Goal: Task Accomplishment & Management: Use online tool/utility

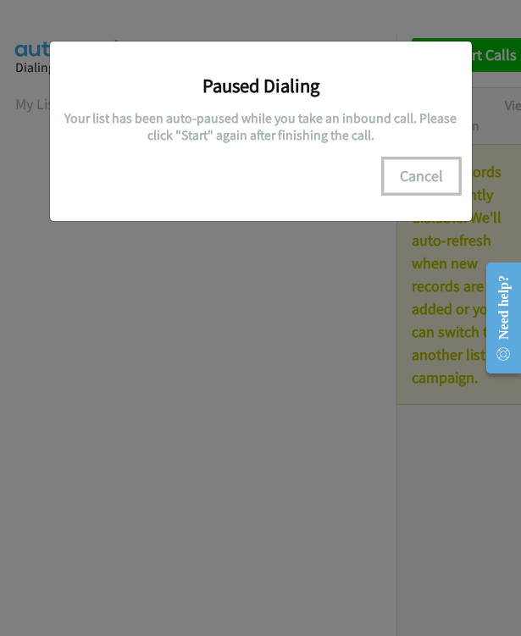
click at [419, 172] on button "Cancel" at bounding box center [421, 176] width 75 height 34
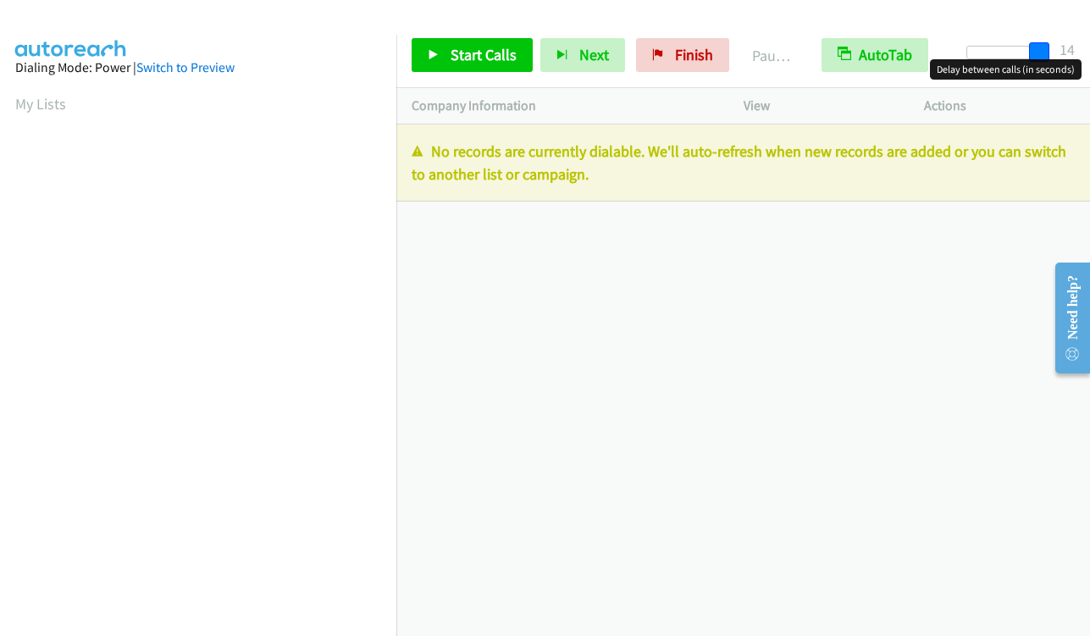
click at [520, 55] on div at bounding box center [1005, 53] width 78 height 14
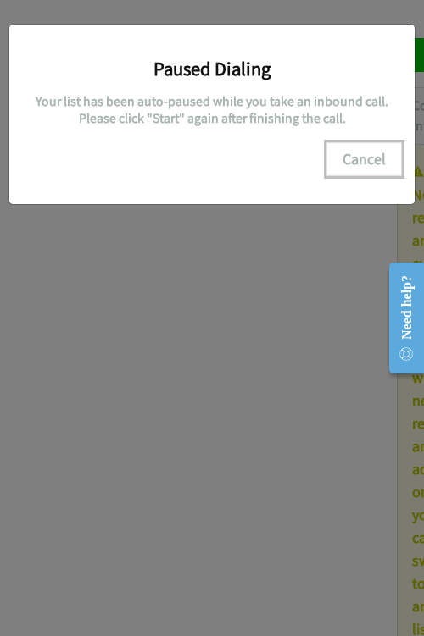
click at [356, 161] on button "Cancel" at bounding box center [363, 159] width 75 height 34
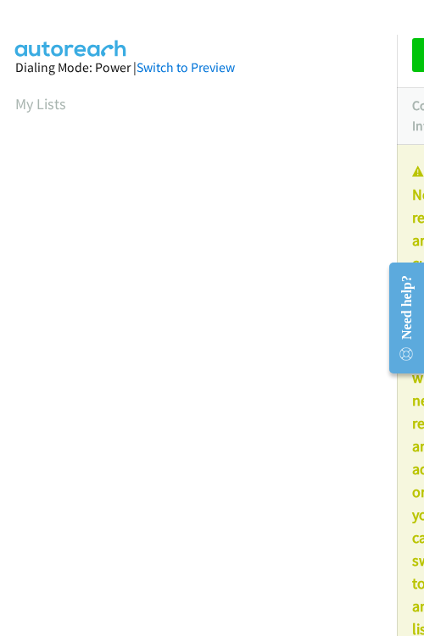
scroll to position [314, 0]
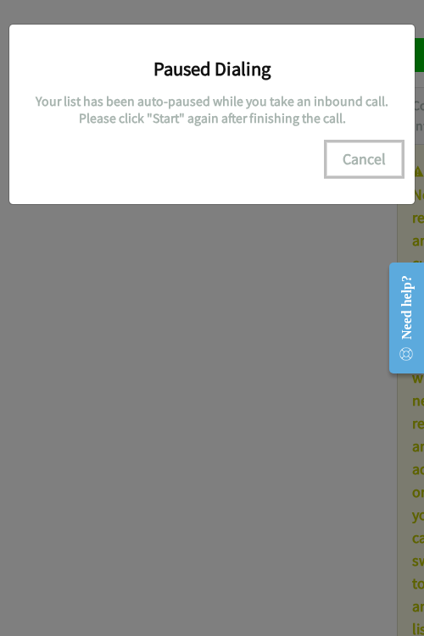
click at [379, 160] on button "Cancel" at bounding box center [363, 159] width 75 height 34
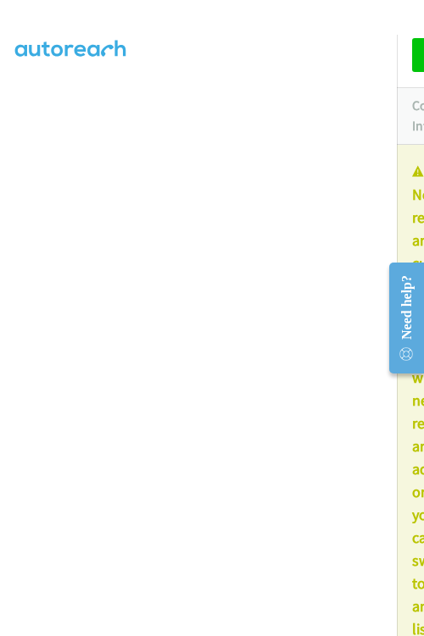
scroll to position [0, 0]
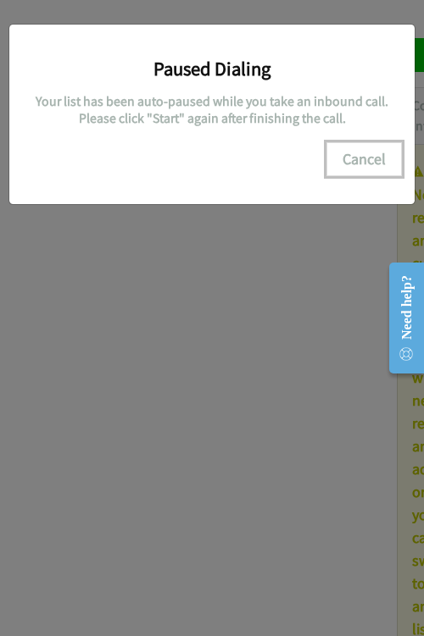
click at [366, 158] on button "Cancel" at bounding box center [363, 159] width 75 height 34
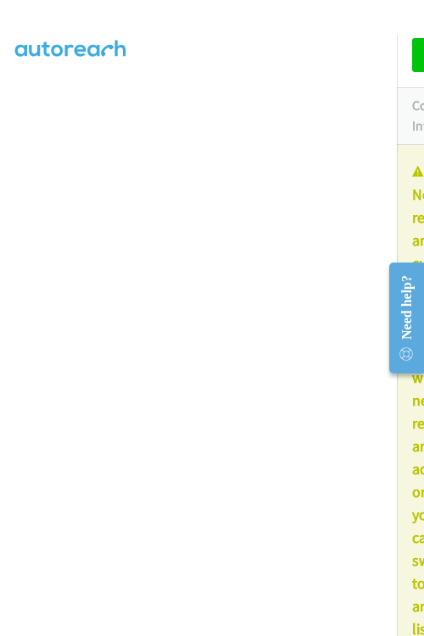
scroll to position [278, 0]
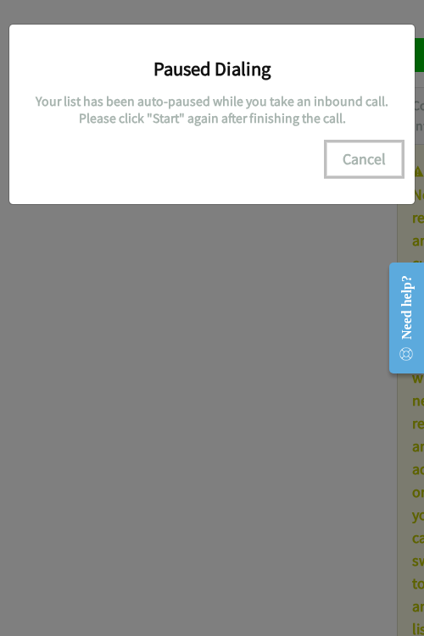
click at [370, 159] on button "Cancel" at bounding box center [363, 159] width 75 height 34
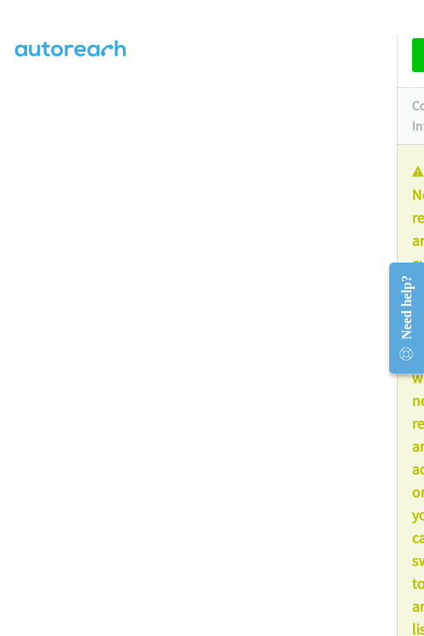
scroll to position [314, 0]
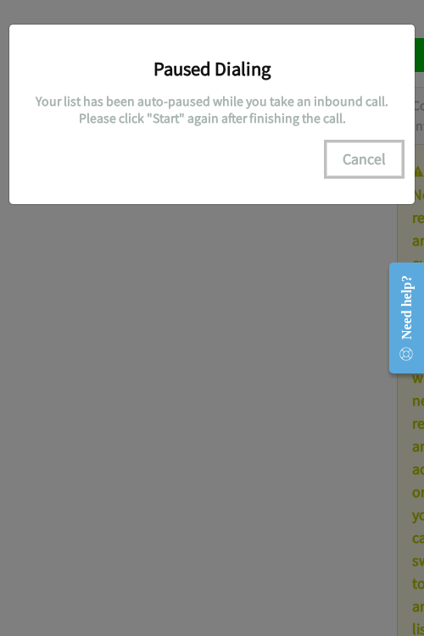
click at [373, 163] on button "Cancel" at bounding box center [363, 159] width 75 height 34
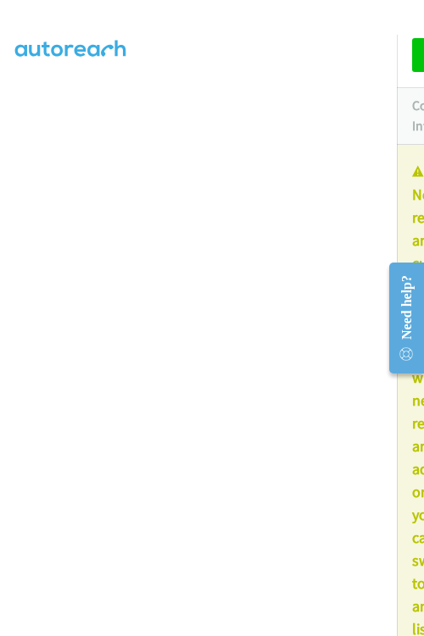
scroll to position [0, 0]
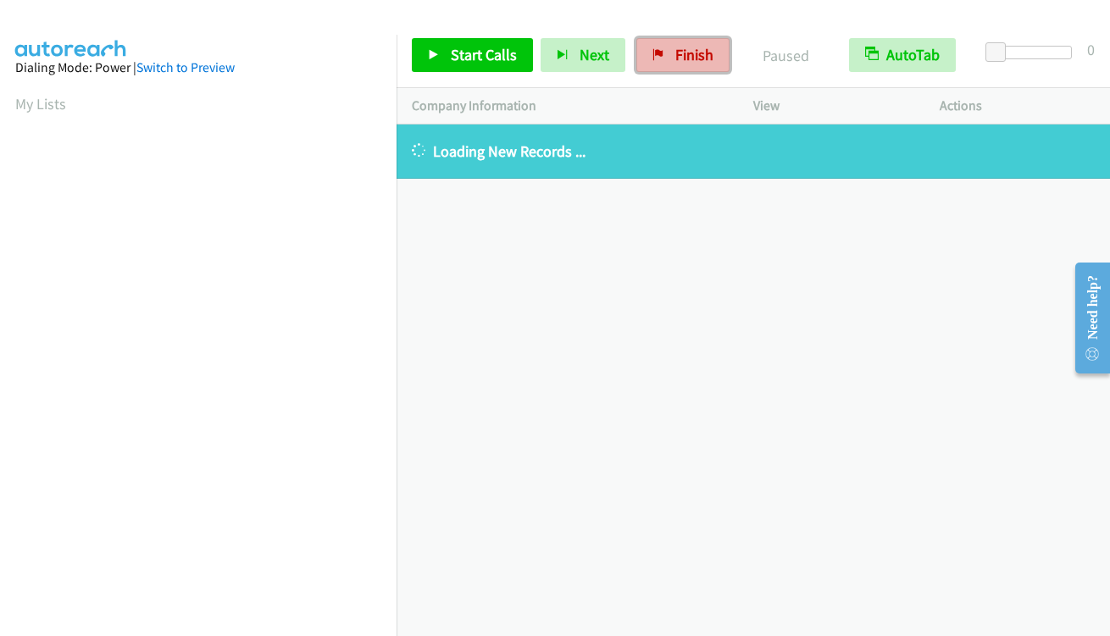
drag, startPoint x: 684, startPoint y: 58, endPoint x: 636, endPoint y: 62, distance: 47.6
click at [423, 58] on span "Finish" at bounding box center [694, 54] width 38 height 19
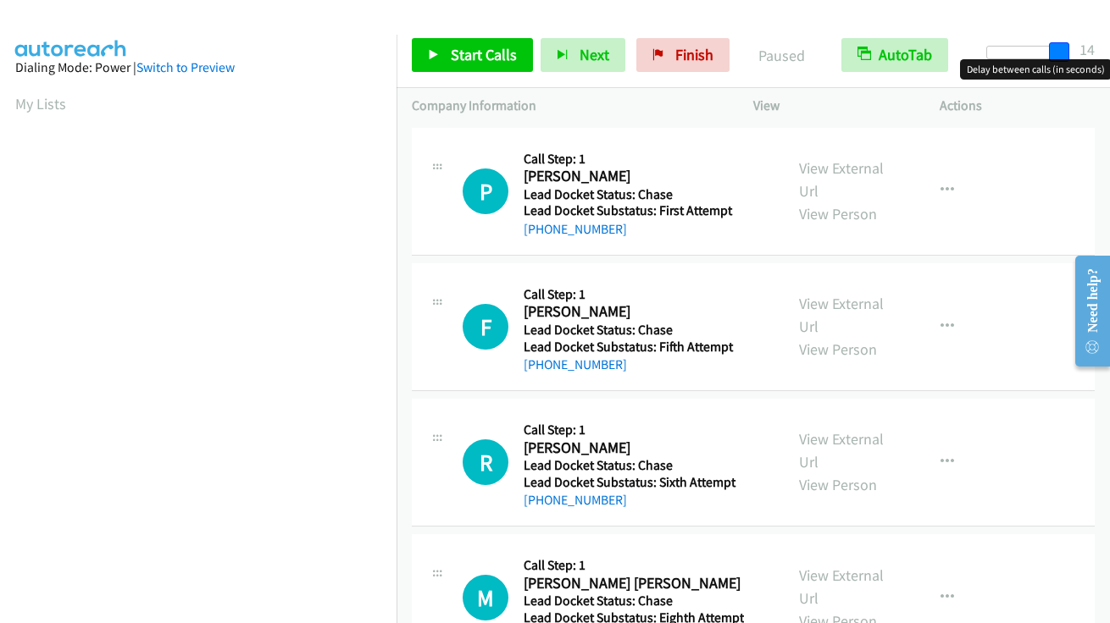
click at [1064, 52] on div at bounding box center [1025, 53] width 78 height 14
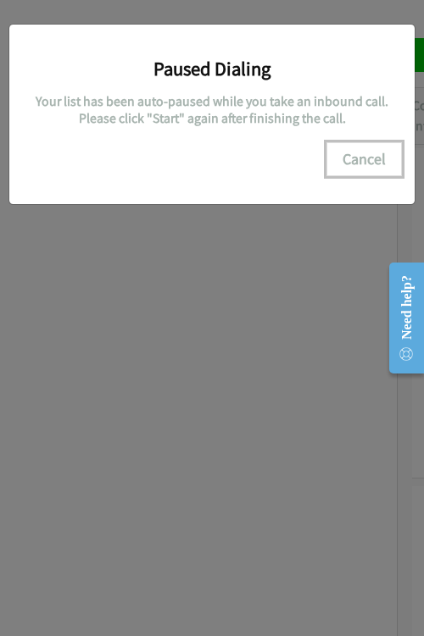
click at [377, 163] on button "Cancel" at bounding box center [363, 159] width 75 height 34
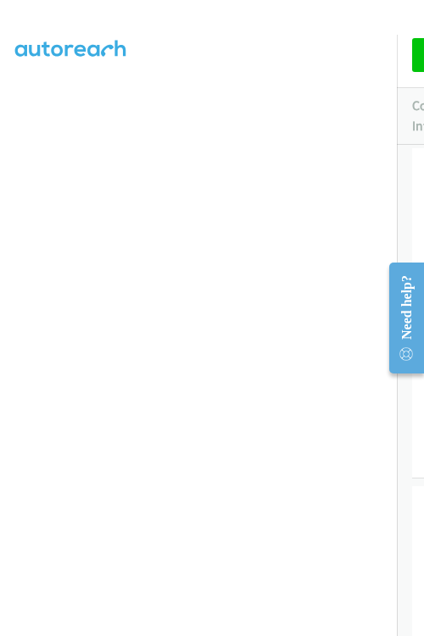
scroll to position [313, 0]
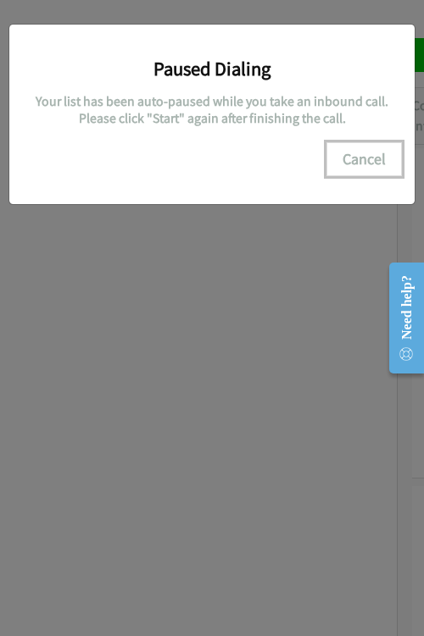
click at [355, 157] on button "Cancel" at bounding box center [363, 159] width 75 height 34
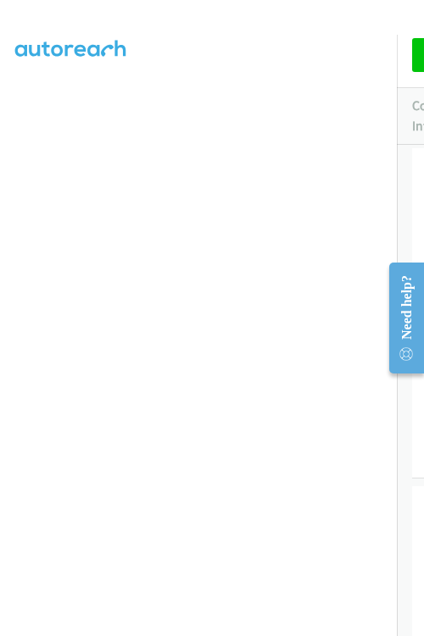
scroll to position [0, 0]
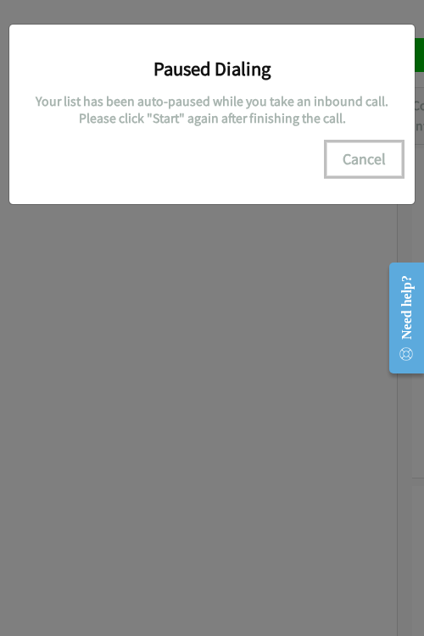
click at [375, 157] on button "Cancel" at bounding box center [363, 159] width 75 height 34
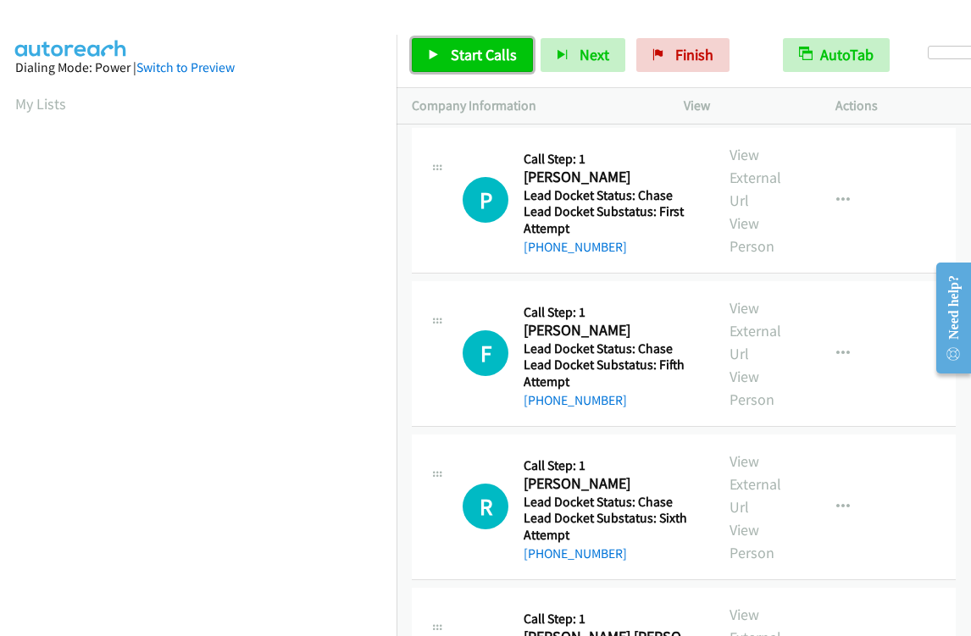
click at [474, 58] on span "Start Calls" at bounding box center [484, 54] width 66 height 19
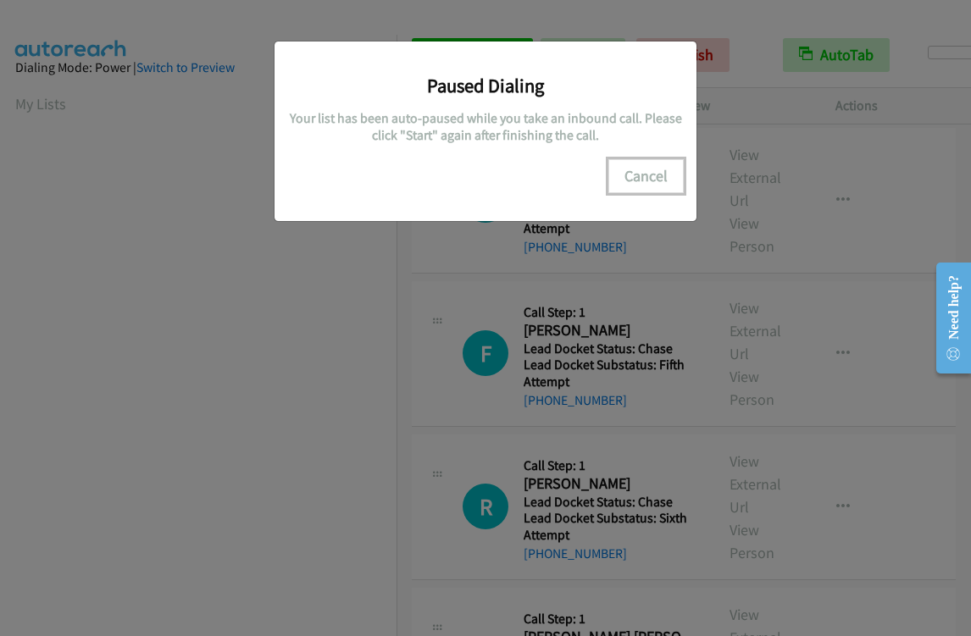
click at [647, 180] on button "Cancel" at bounding box center [645, 176] width 75 height 34
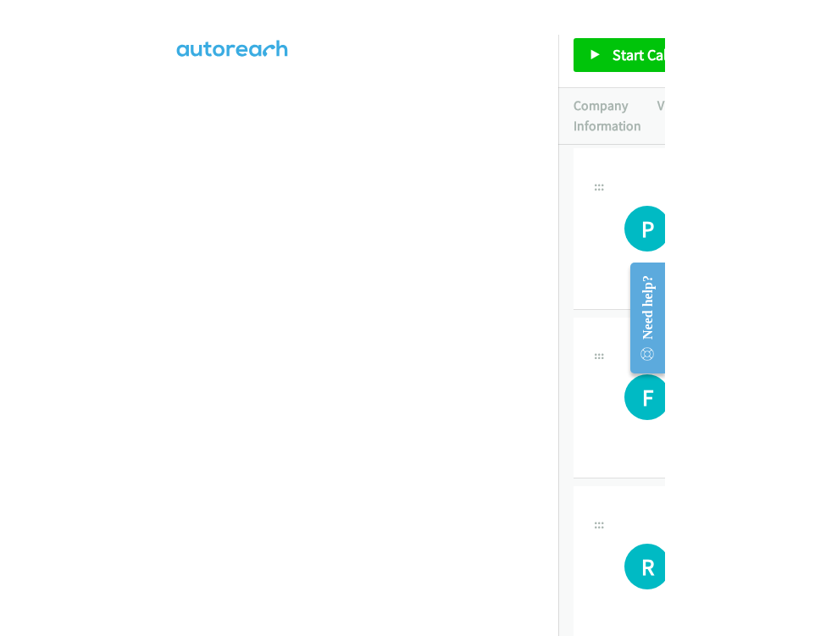
scroll to position [278, 0]
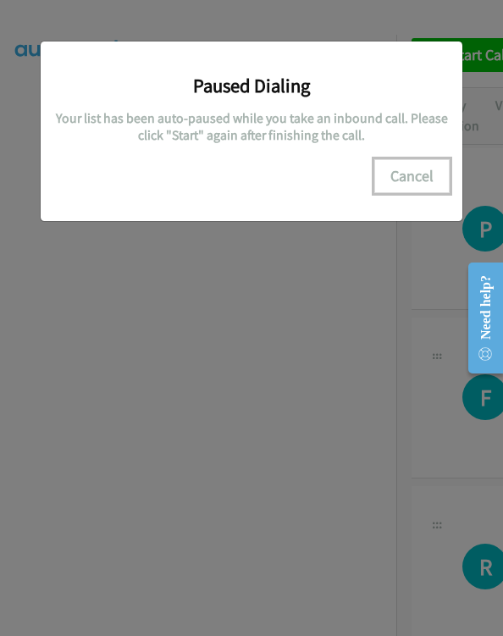
click at [413, 174] on button "Cancel" at bounding box center [411, 176] width 75 height 34
click at [424, 180] on button "Cancel" at bounding box center [411, 176] width 75 height 34
click at [428, 180] on button "Cancel" at bounding box center [411, 176] width 75 height 34
click at [417, 176] on button "Cancel" at bounding box center [411, 176] width 75 height 34
click at [421, 171] on button "Cancel" at bounding box center [411, 176] width 75 height 34
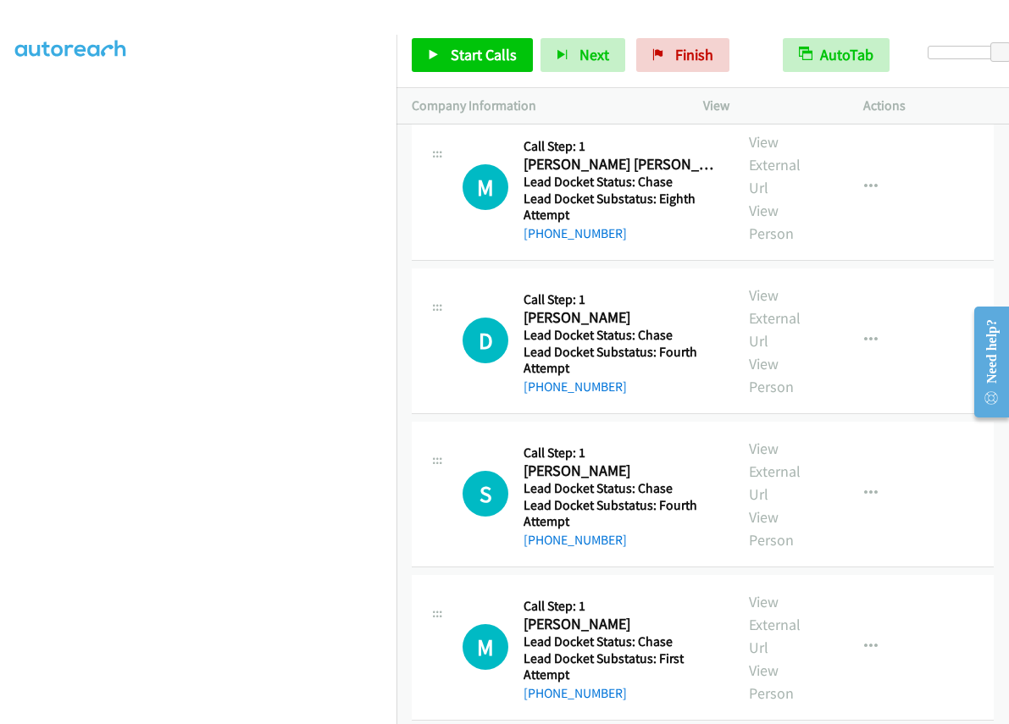
scroll to position [544, 0]
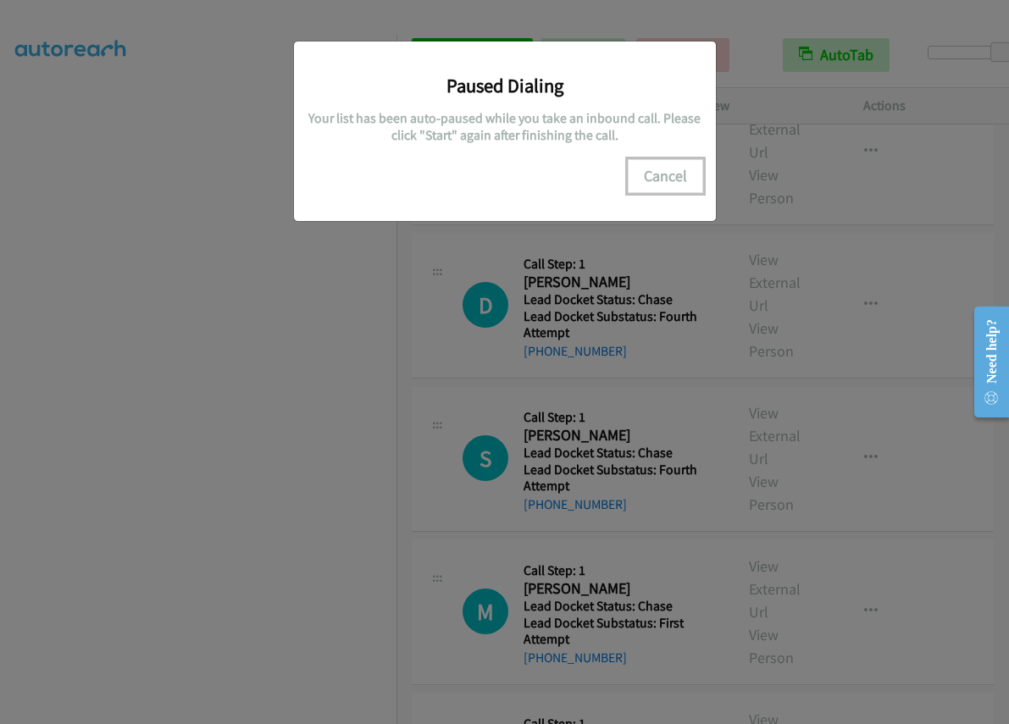
click at [656, 170] on button "Cancel" at bounding box center [665, 176] width 75 height 34
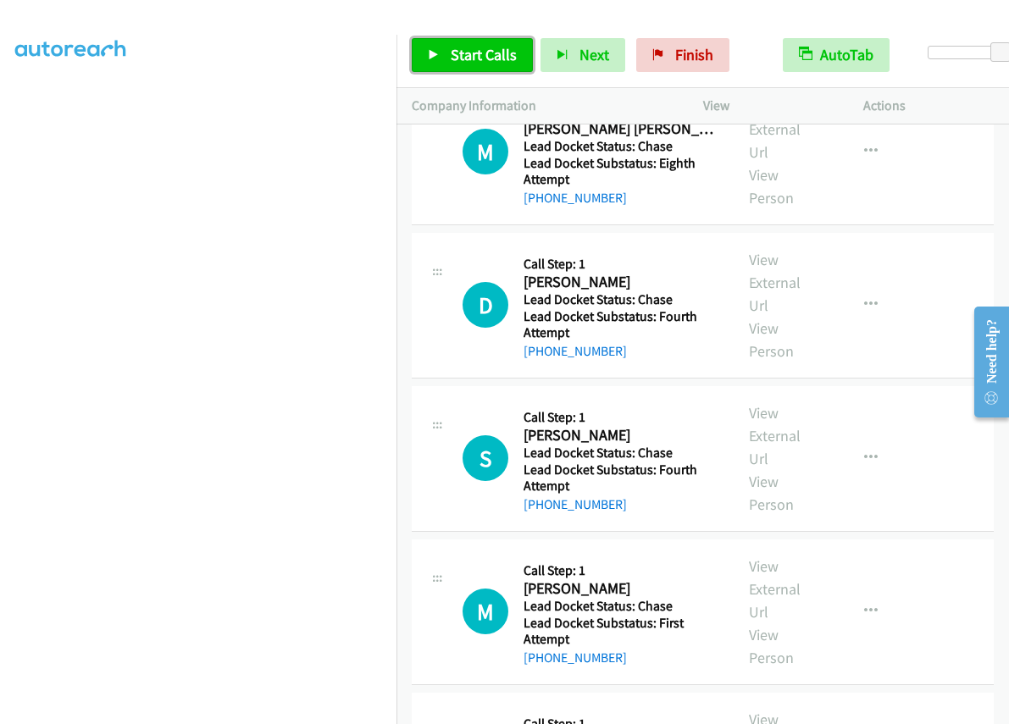
click at [496, 52] on span "Start Calls" at bounding box center [484, 54] width 66 height 19
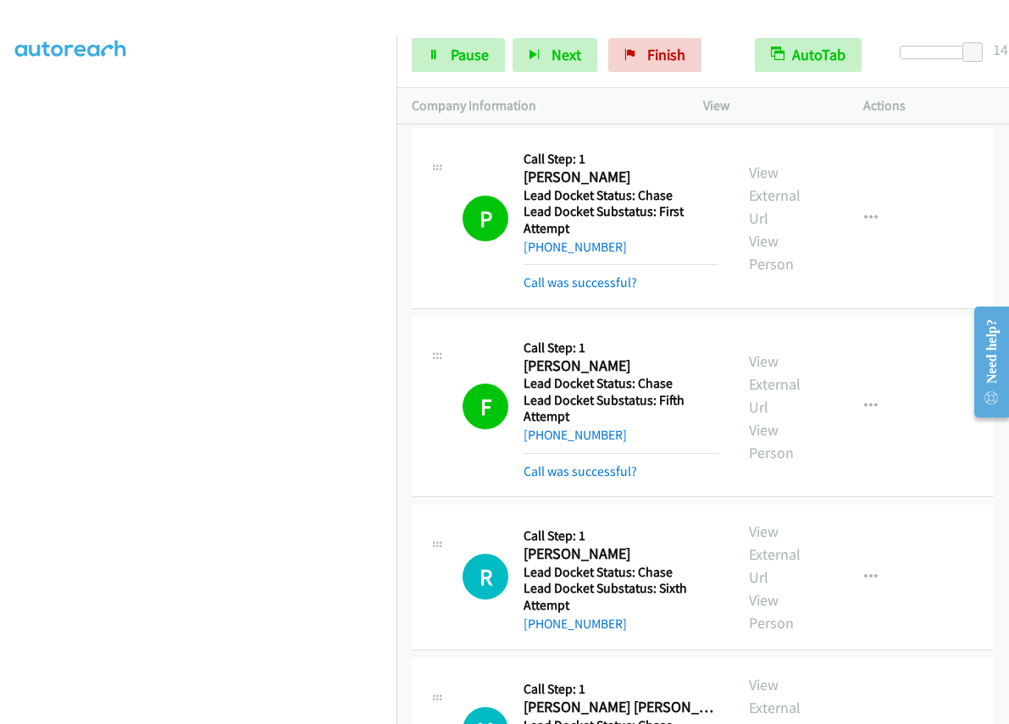
scroll to position [0, 0]
click at [951, 62] on div at bounding box center [938, 59] width 108 height 26
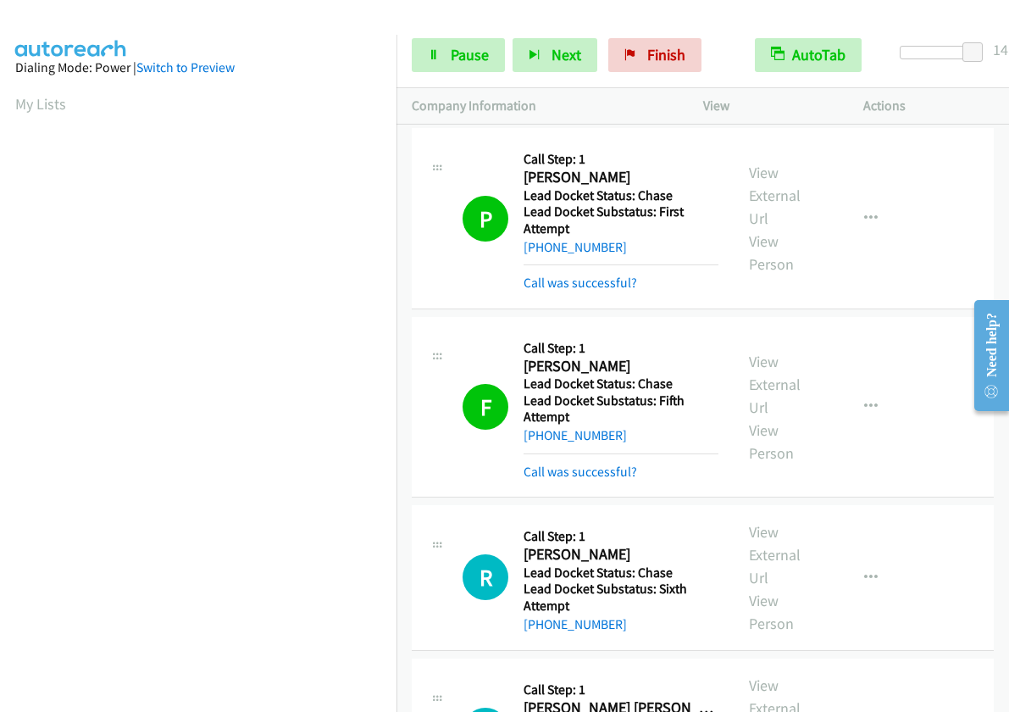
click at [955, 56] on div at bounding box center [939, 53] width 78 height 14
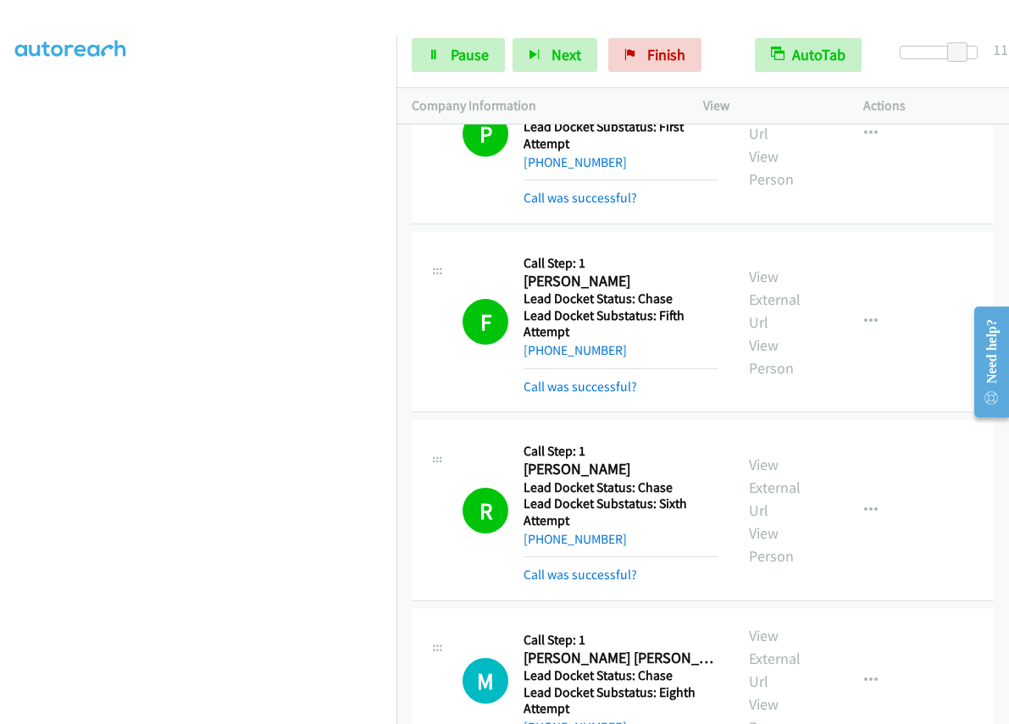
scroll to position [169, 0]
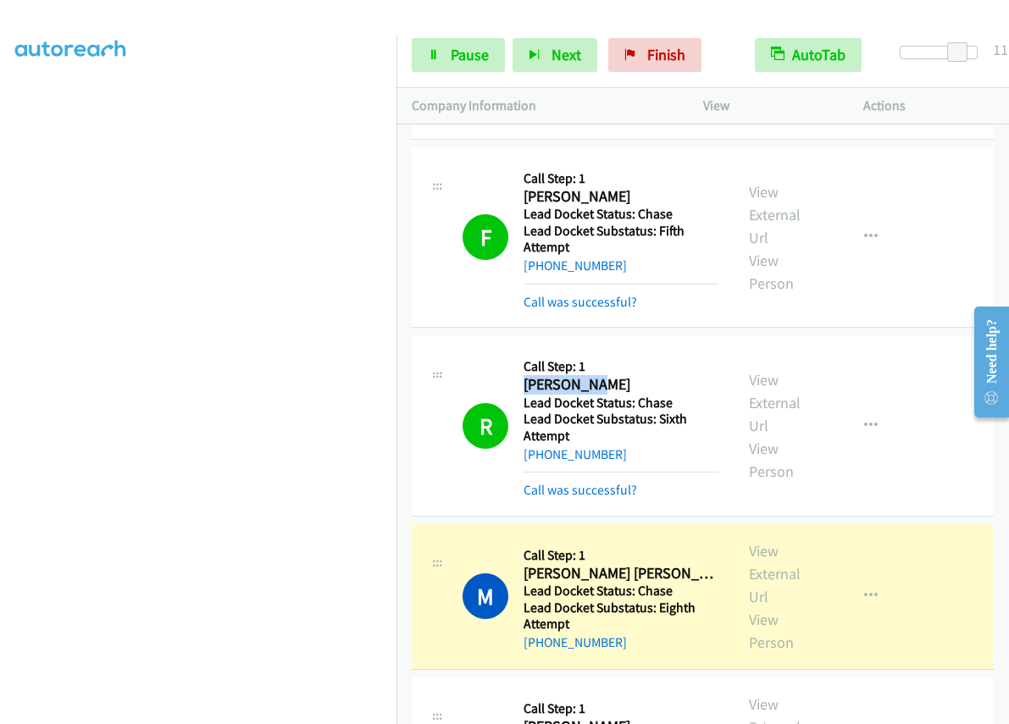
drag, startPoint x: 606, startPoint y: 380, endPoint x: 516, endPoint y: 379, distance: 89.8
click at [516, 379] on div "R Callback Scheduled Call Step: 1 Rene Burke America/New_York Lead Docket Statu…" at bounding box center [590, 426] width 256 height 150
copy h2 "Rene Burke"
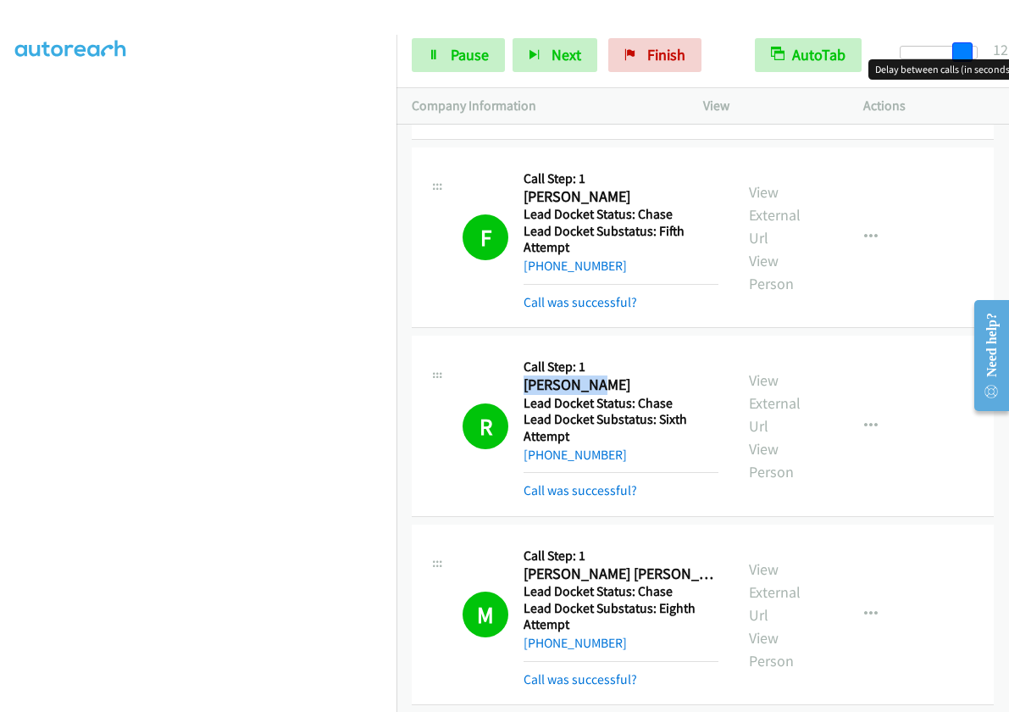
drag, startPoint x: 965, startPoint y: 50, endPoint x: 979, endPoint y: 53, distance: 14.6
click at [972, 53] on span at bounding box center [962, 52] width 20 height 20
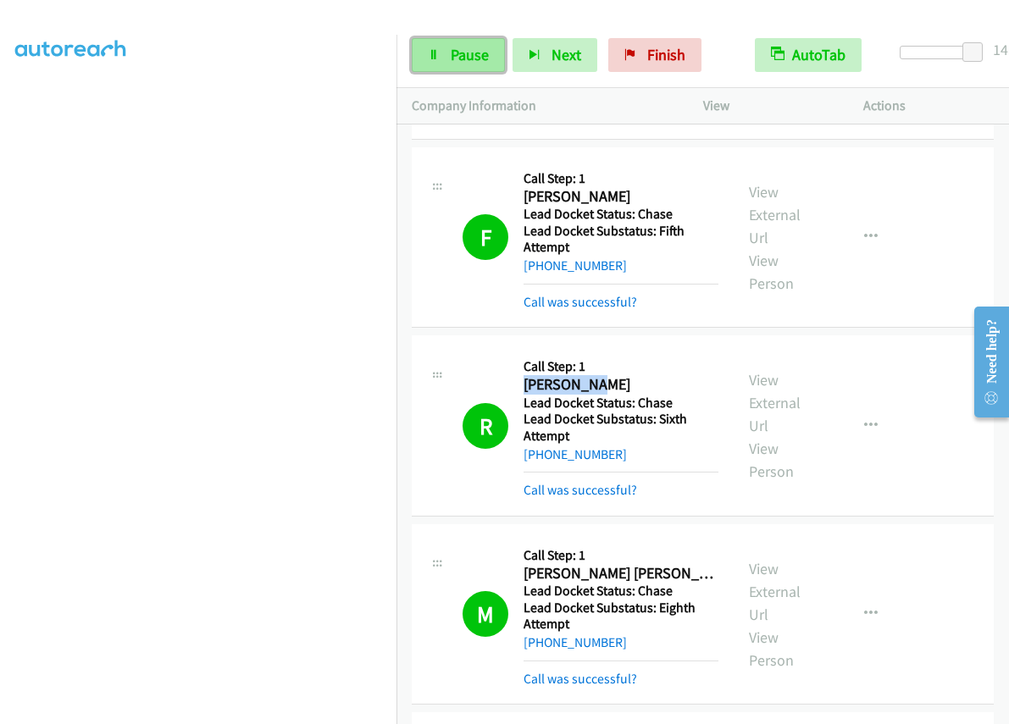
click at [475, 52] on span "Pause" at bounding box center [470, 54] width 38 height 19
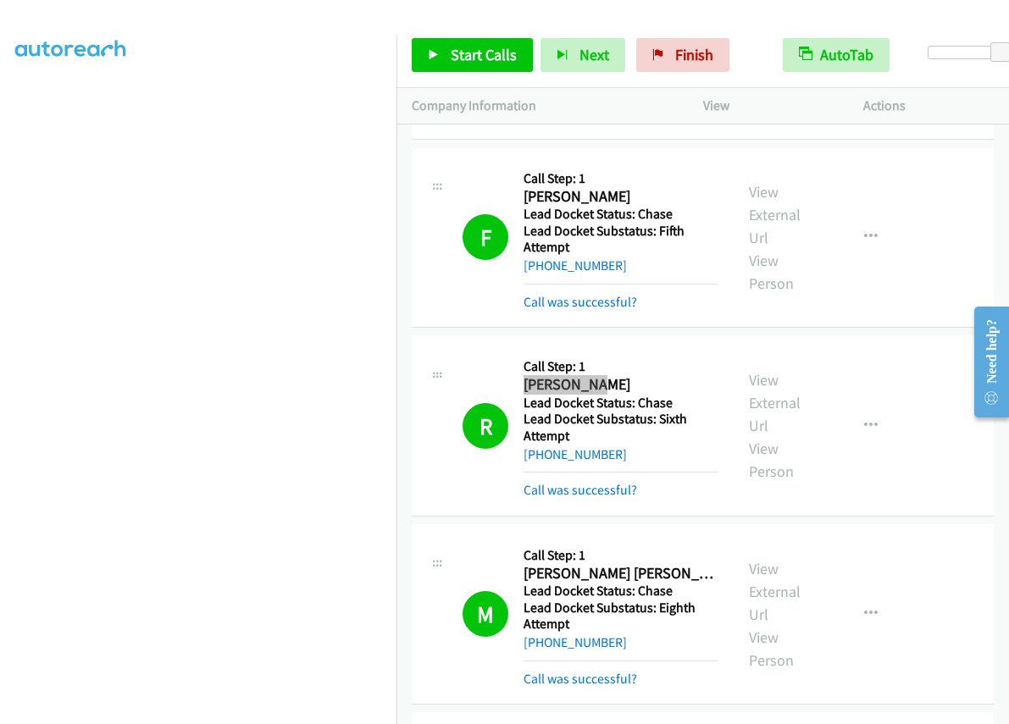
scroll to position [0, 0]
click at [459, 66] on link "Start Calls" at bounding box center [472, 55] width 121 height 34
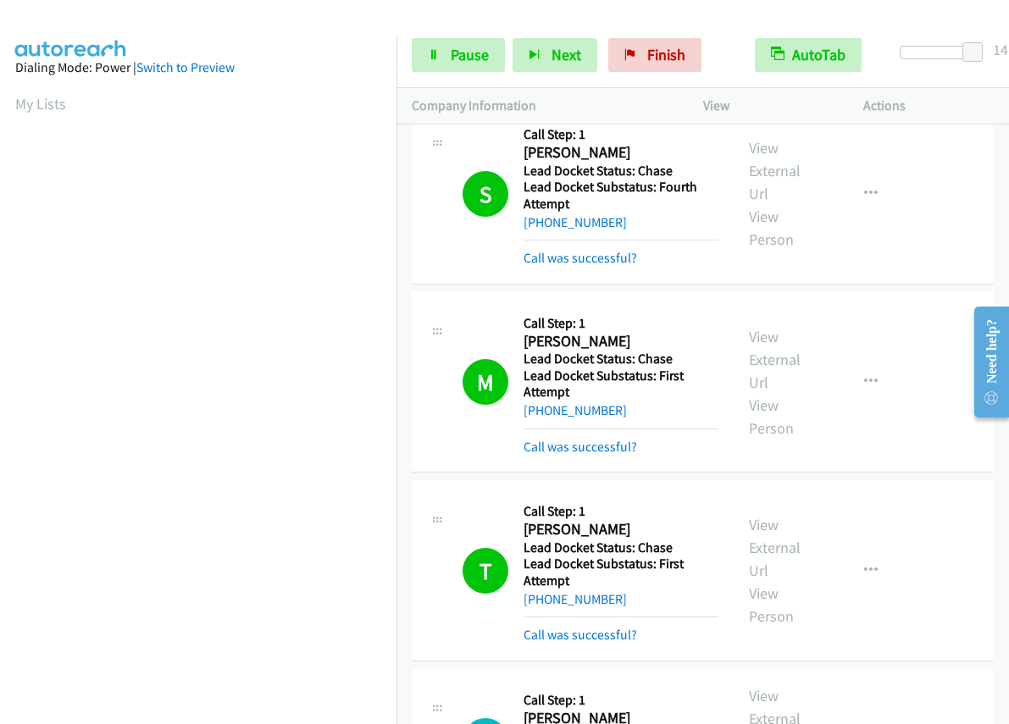
scroll to position [226, 0]
click at [446, 64] on link "Pause" at bounding box center [458, 55] width 93 height 34
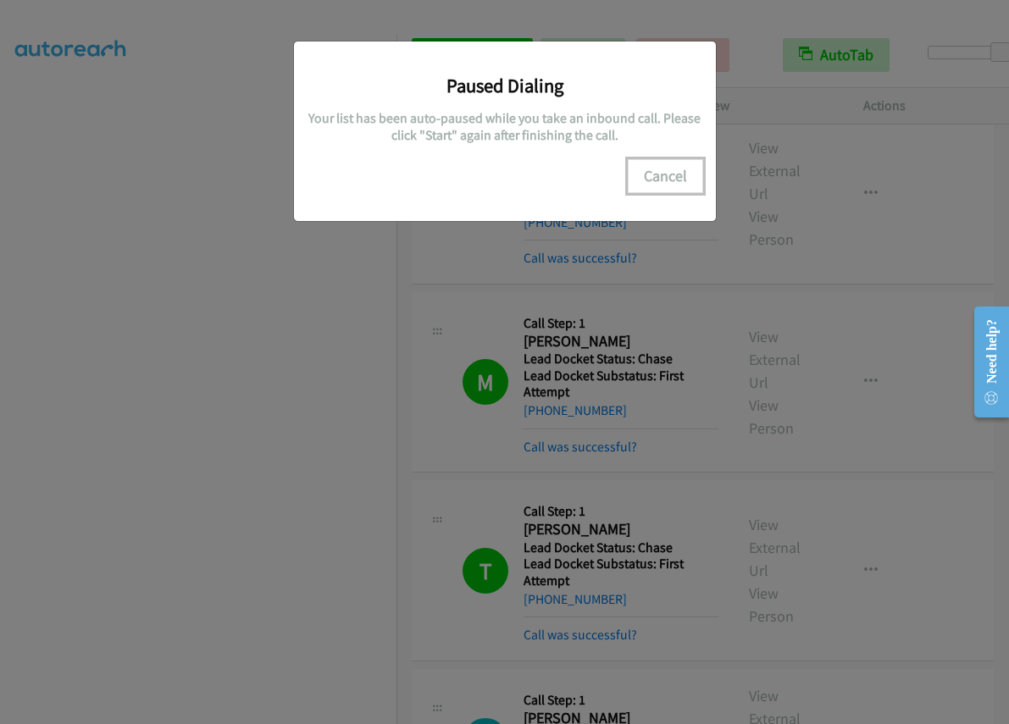
click at [667, 177] on button "Cancel" at bounding box center [665, 176] width 75 height 34
click at [678, 174] on button "Cancel" at bounding box center [665, 176] width 75 height 34
click at [670, 178] on button "Cancel" at bounding box center [665, 176] width 75 height 34
click at [354, 422] on div "Paused Dialing Your list has been auto-paused while you take an inbound call. P…" at bounding box center [504, 369] width 1009 height 709
click at [657, 176] on button "Cancel" at bounding box center [665, 176] width 75 height 34
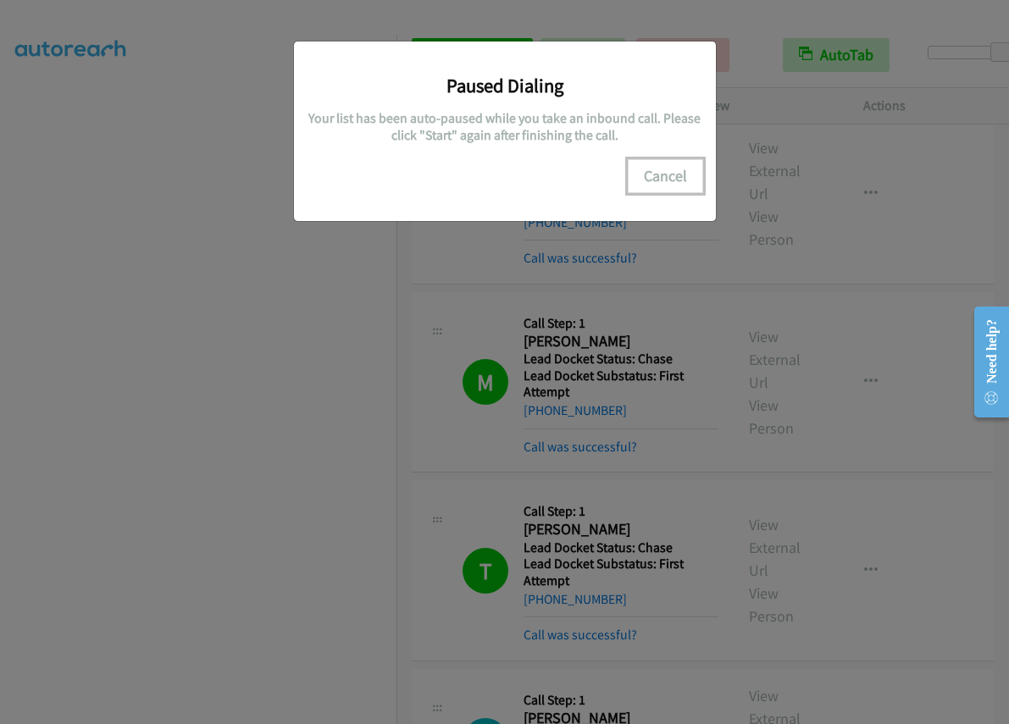
click at [662, 178] on button "Cancel" at bounding box center [665, 176] width 75 height 34
drag, startPoint x: 333, startPoint y: 424, endPoint x: 358, endPoint y: 328, distance: 99.9
click at [333, 424] on div "Paused Dialing Your list has been auto-paused while you take an inbound call. P…" at bounding box center [504, 369] width 1009 height 709
click at [573, 111] on h5 "Your list has been auto-paused while you take an inbound call. Please click "St…" at bounding box center [505, 126] width 396 height 33
click at [684, 166] on button "Cancel" at bounding box center [665, 176] width 75 height 34
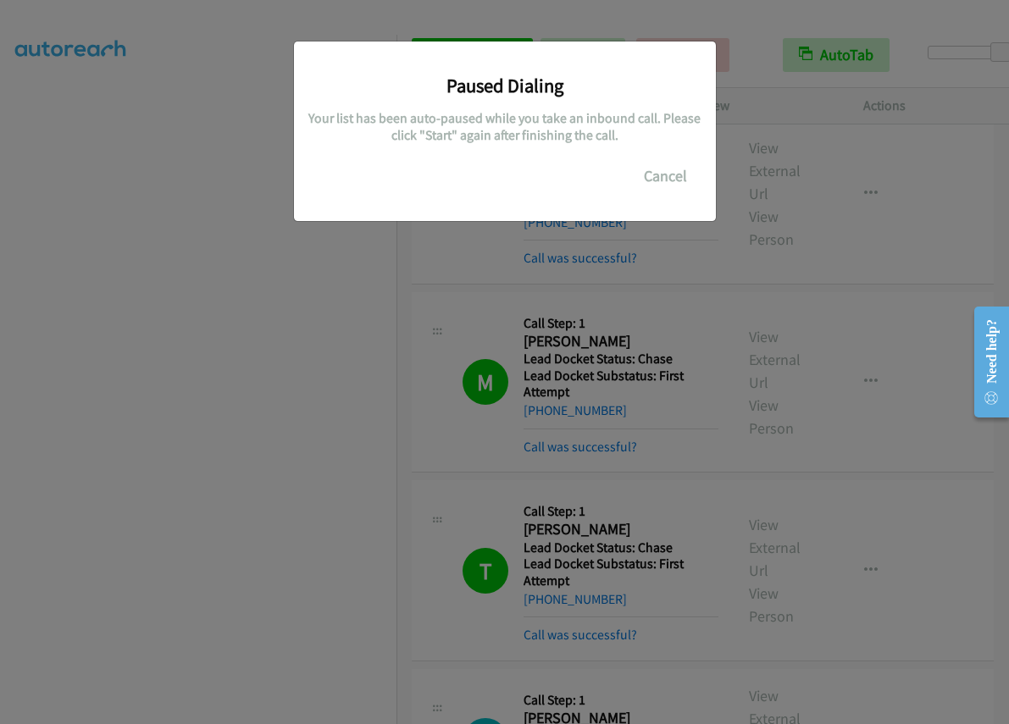
click at [352, 413] on div "Paused Dialing Your list has been auto-paused while you take an inbound call. P…" at bounding box center [504, 369] width 1009 height 709
click at [346, 419] on div "Paused Dialing Your list has been auto-paused while you take an inbound call. P…" at bounding box center [504, 369] width 1009 height 709
drag, startPoint x: 400, startPoint y: 235, endPoint x: 405, endPoint y: 224, distance: 11.4
click at [400, 233] on div "Paused Dialing Your list has been auto-paused while you take an inbound call. P…" at bounding box center [504, 369] width 1009 height 709
click at [414, 206] on div "Paused Dialing Your list has been auto-paused while you take an inbound call. P…" at bounding box center [505, 132] width 422 height 180
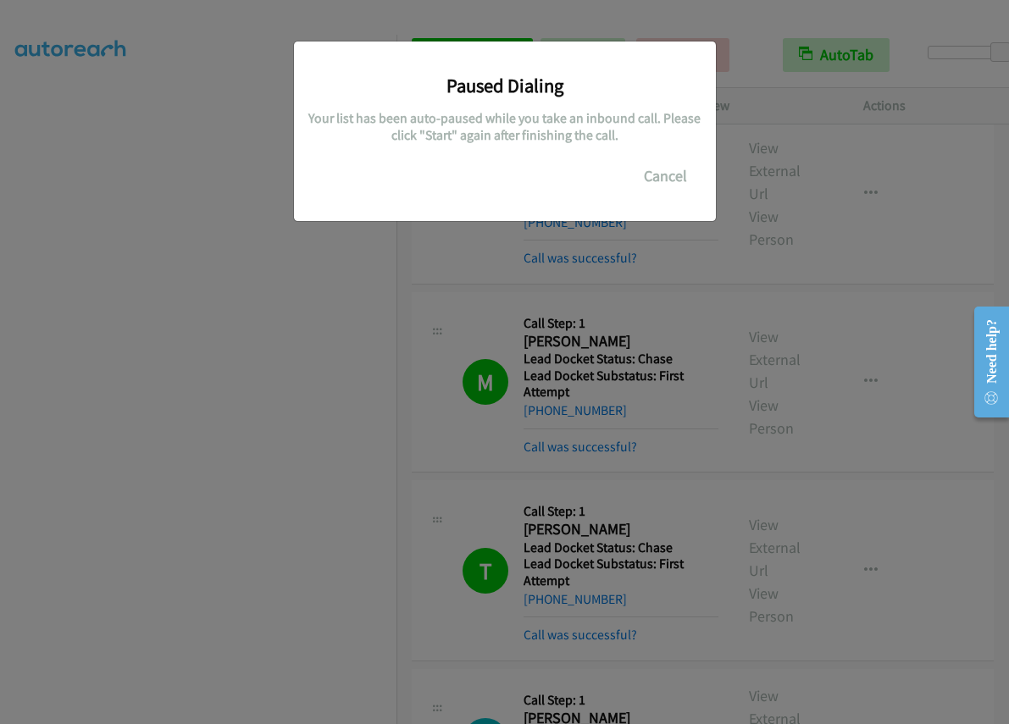
click at [434, 174] on div "Paused Dialing Your list has been auto-paused while you take an inbound call. P…" at bounding box center [505, 123] width 396 height 139
drag, startPoint x: 435, startPoint y: 166, endPoint x: 404, endPoint y: 161, distance: 31.8
click at [399, 163] on div "Paused Dialing Your list has been auto-paused while you take an inbound call. P…" at bounding box center [505, 123] width 396 height 139
click at [669, 172] on button "Cancel" at bounding box center [665, 176] width 75 height 34
click at [660, 68] on div "Paused Dialing Your list has been auto-paused while you take an inbound call. P…" at bounding box center [505, 123] width 396 height 139
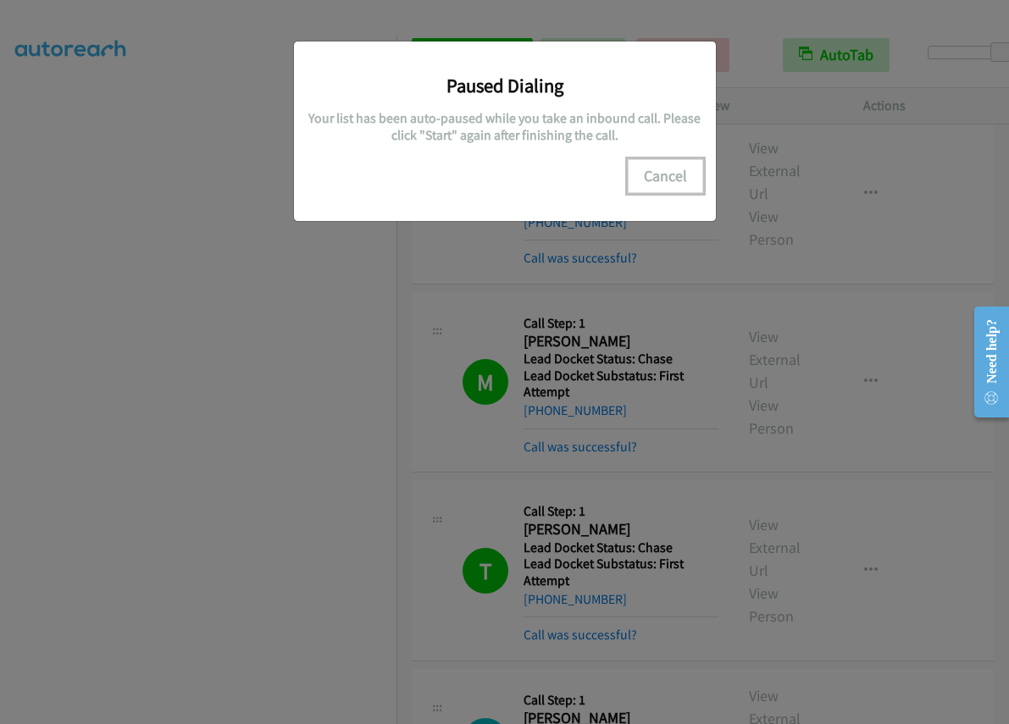
click at [665, 168] on button "Cancel" at bounding box center [665, 176] width 75 height 34
click at [562, 187] on div "Paused Dialing Your list has been auto-paused while you take an inbound call. P…" at bounding box center [505, 123] width 396 height 139
click at [678, 178] on button "Cancel" at bounding box center [665, 176] width 75 height 34
click at [373, 187] on div "Paused Dialing Your list has been auto-paused while you take an inbound call. P…" at bounding box center [505, 123] width 396 height 139
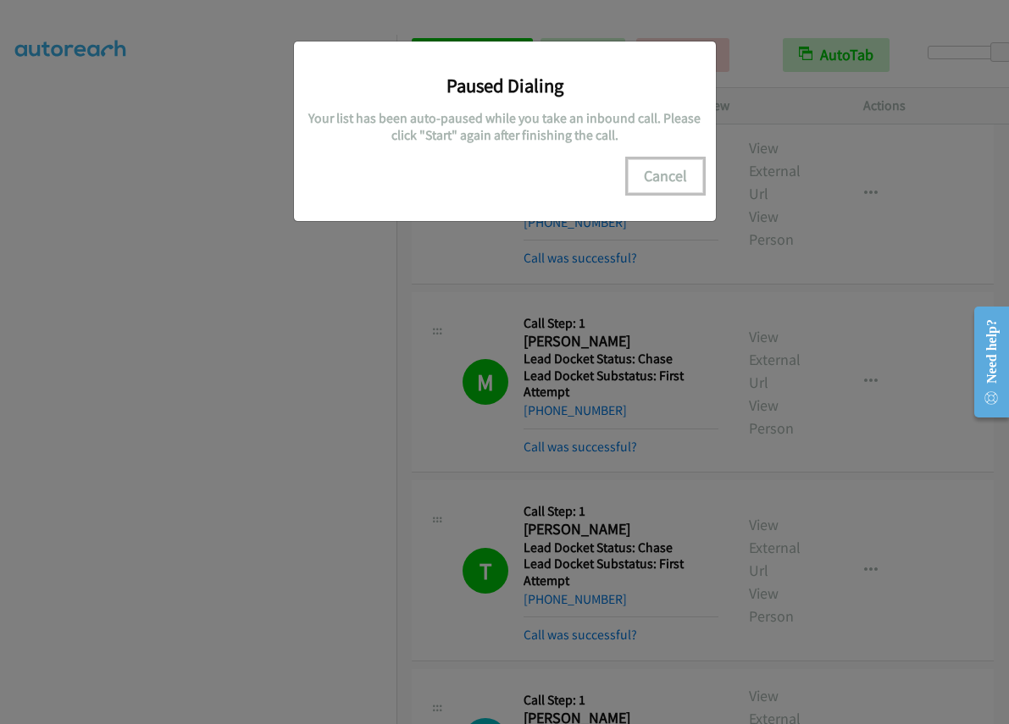
click at [691, 188] on button "Cancel" at bounding box center [665, 176] width 75 height 34
drag, startPoint x: 637, startPoint y: 198, endPoint x: 640, endPoint y: 189, distance: 9.9
click at [638, 196] on div "Paused Dialing Your list has been auto-paused while you take an inbound call. P…" at bounding box center [505, 132] width 422 height 180
click at [654, 171] on button "Cancel" at bounding box center [665, 176] width 75 height 34
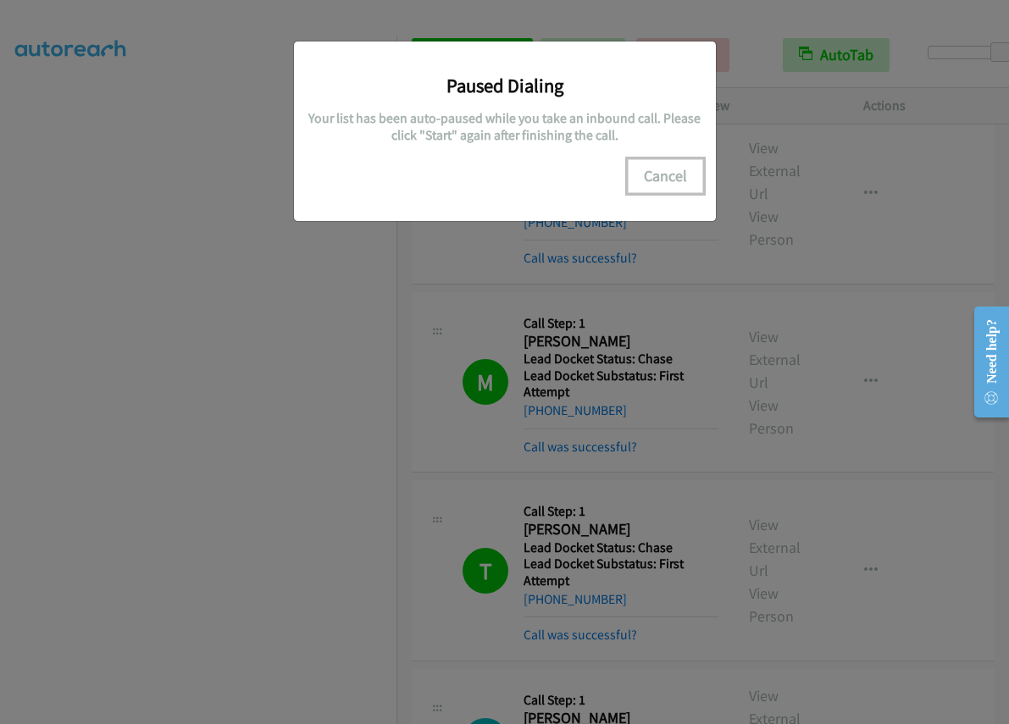
click at [664, 167] on button "Cancel" at bounding box center [665, 176] width 75 height 34
click at [566, 142] on h5 "Your list has been auto-paused while you take an inbound call. Please click "St…" at bounding box center [505, 126] width 396 height 33
click at [670, 174] on button "Cancel" at bounding box center [665, 176] width 75 height 34
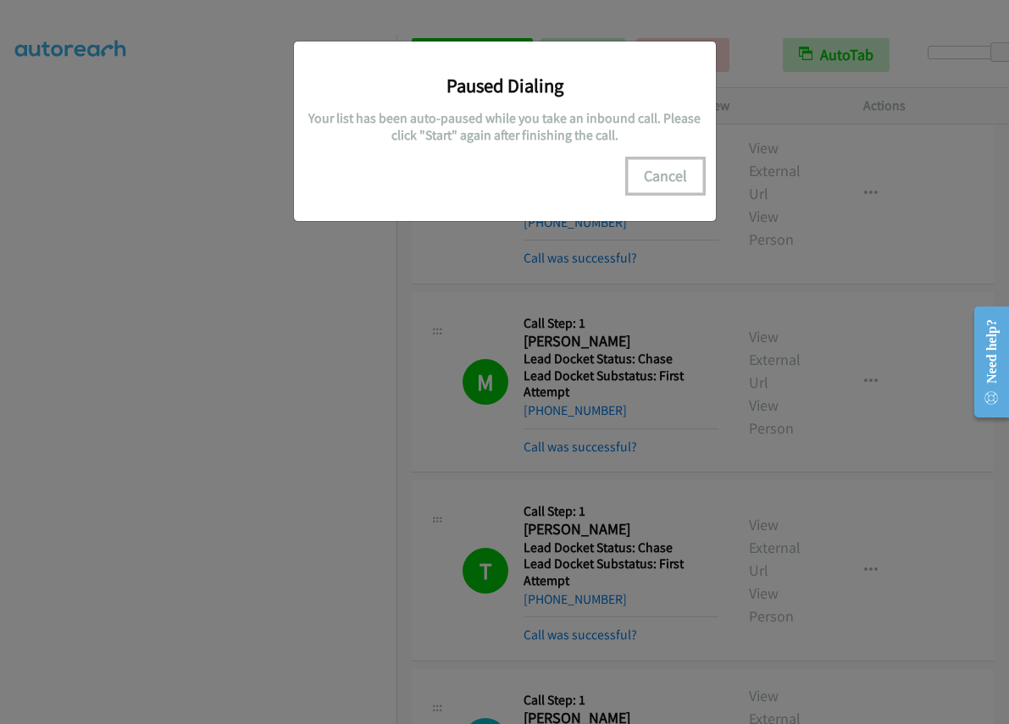
click at [670, 174] on button "Cancel" at bounding box center [665, 176] width 75 height 34
drag, startPoint x: 691, startPoint y: 62, endPoint x: 426, endPoint y: 23, distance: 268.0
click at [690, 62] on div "Paused Dialing Your list has been auto-paused while you take an inbound call. P…" at bounding box center [505, 123] width 396 height 139
click at [661, 180] on button "Cancel" at bounding box center [665, 176] width 75 height 34
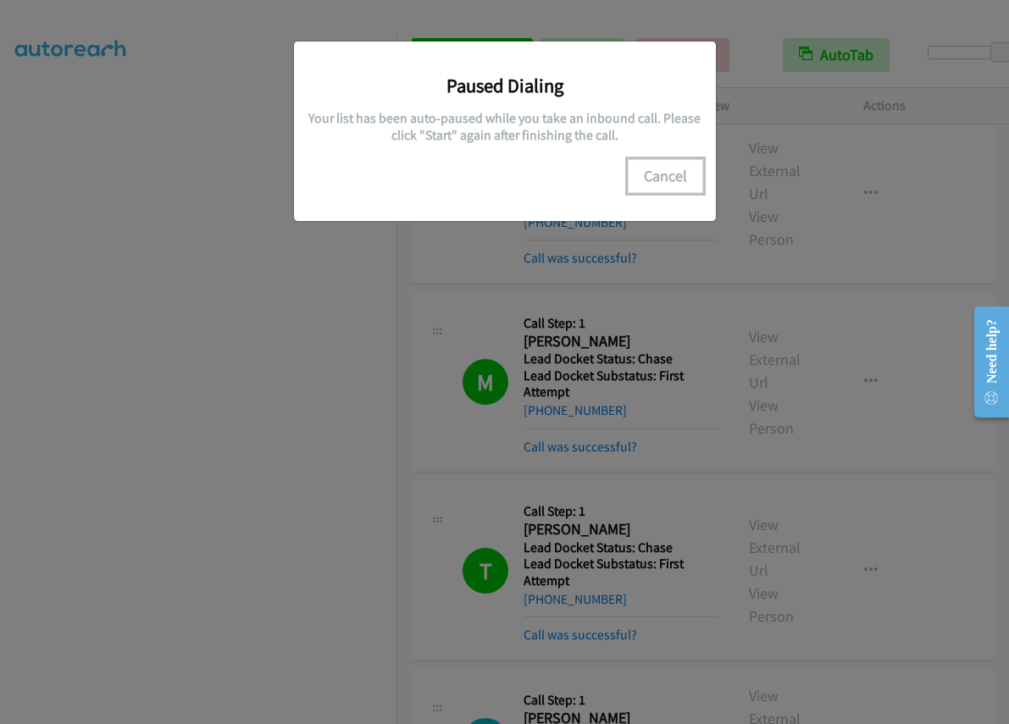
click at [661, 180] on button "Cancel" at bounding box center [665, 176] width 75 height 34
drag, startPoint x: 661, startPoint y: 180, endPoint x: 585, endPoint y: 180, distance: 75.4
click at [587, 180] on div "Paused Dialing Your list has been auto-paused while you take an inbound call. P…" at bounding box center [505, 123] width 396 height 139
click at [582, 180] on div "Paused Dialing Your list has been auto-paused while you take an inbound call. P…" at bounding box center [505, 123] width 396 height 139
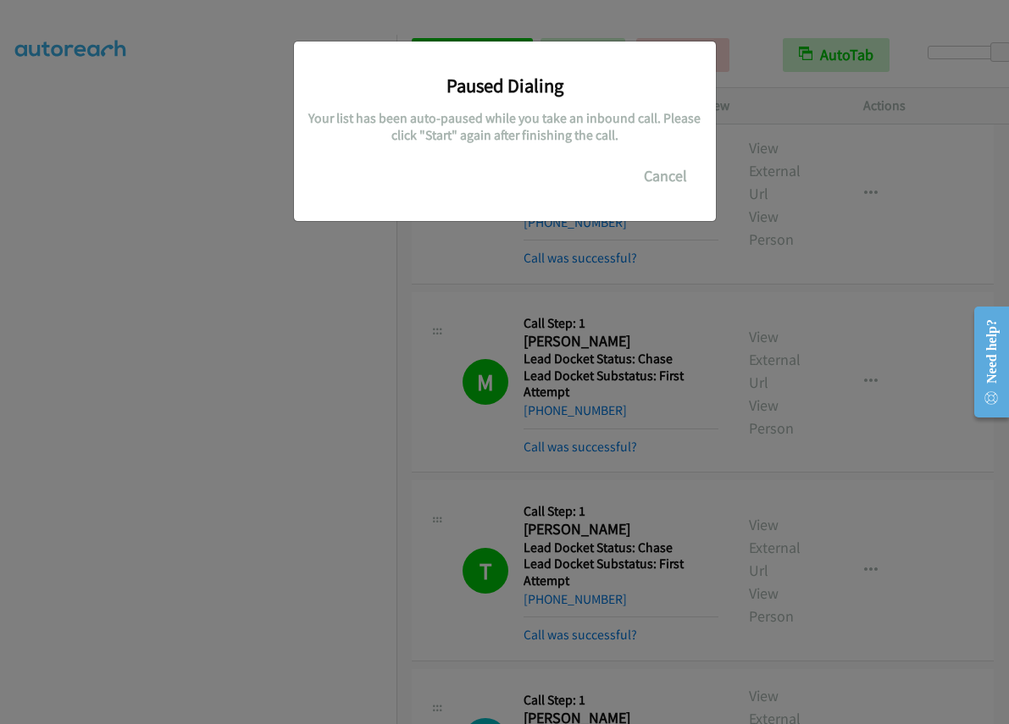
click at [563, 180] on div "Paused Dialing Your list has been auto-paused while you take an inbound call. P…" at bounding box center [505, 123] width 396 height 139
click at [313, 418] on div "Paused Dialing Your list has been auto-paused while you take an inbound call. P…" at bounding box center [504, 369] width 1009 height 709
click at [163, 252] on div "Paused Dialing Your list has been auto-paused while you take an inbound call. P…" at bounding box center [504, 369] width 1009 height 709
click at [460, 77] on h3 "Paused Dialing" at bounding box center [505, 86] width 396 height 24
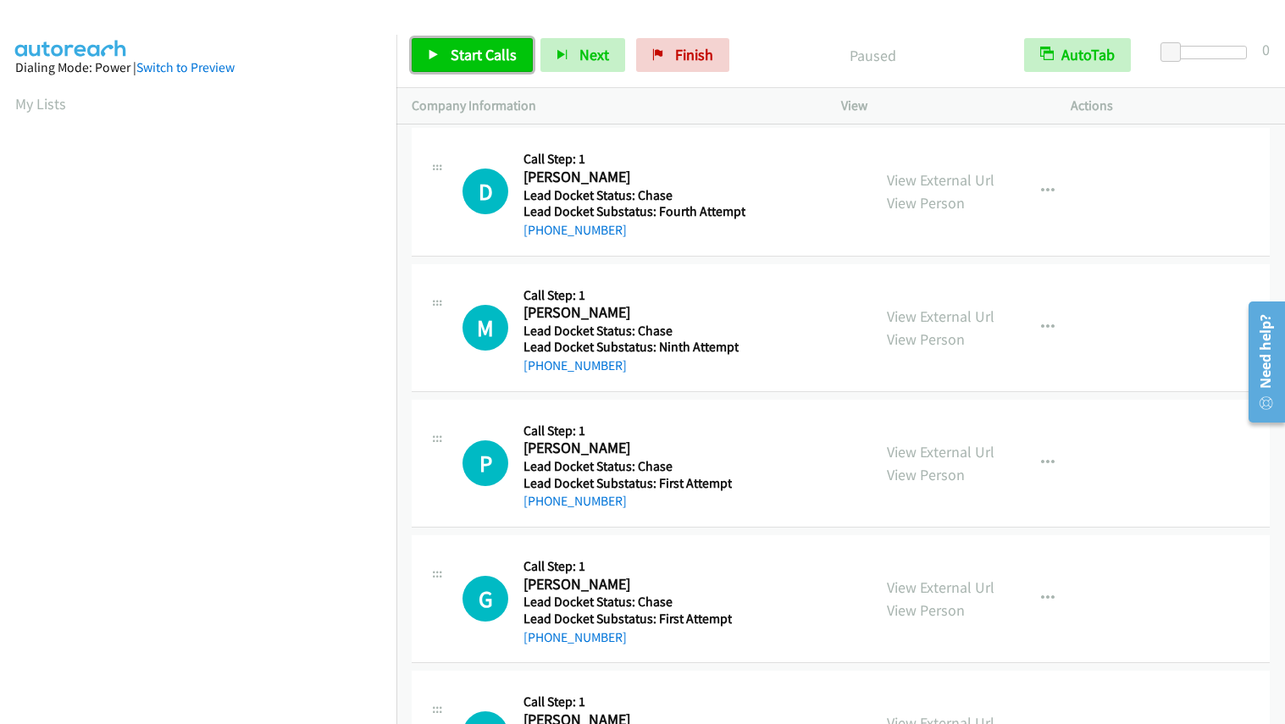
click at [488, 40] on link "Start Calls" at bounding box center [472, 55] width 121 height 34
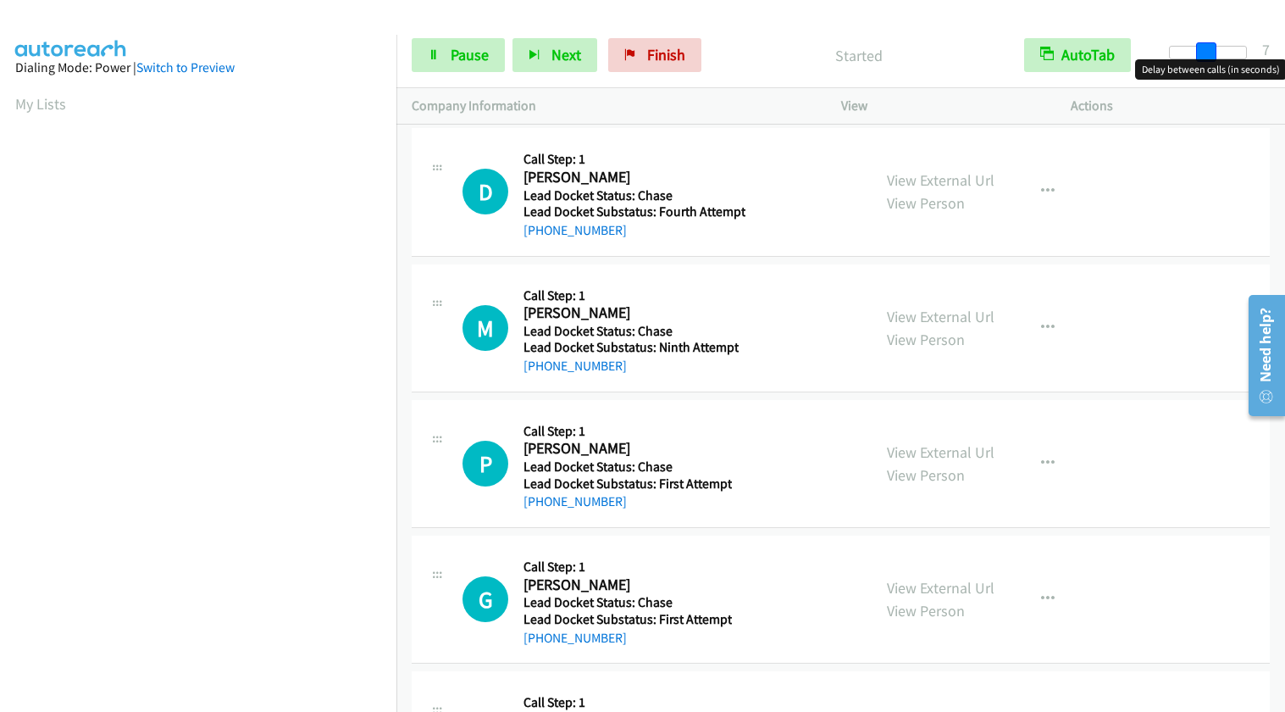
click at [1008, 59] on body "Start Calls Pause Next Finish Started AutoTab AutoTab 7 Company Information Inf…" at bounding box center [642, 40] width 1285 height 80
click at [1008, 55] on div at bounding box center [1208, 53] width 78 height 14
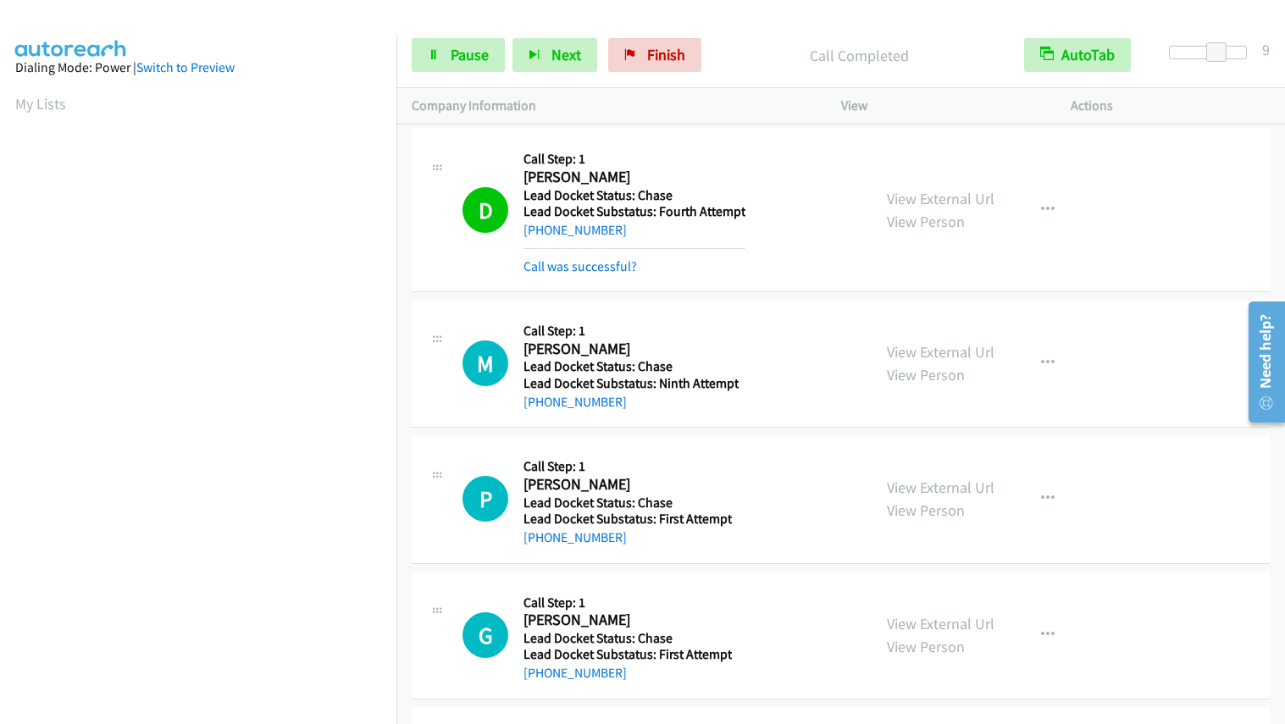
scroll to position [226, 0]
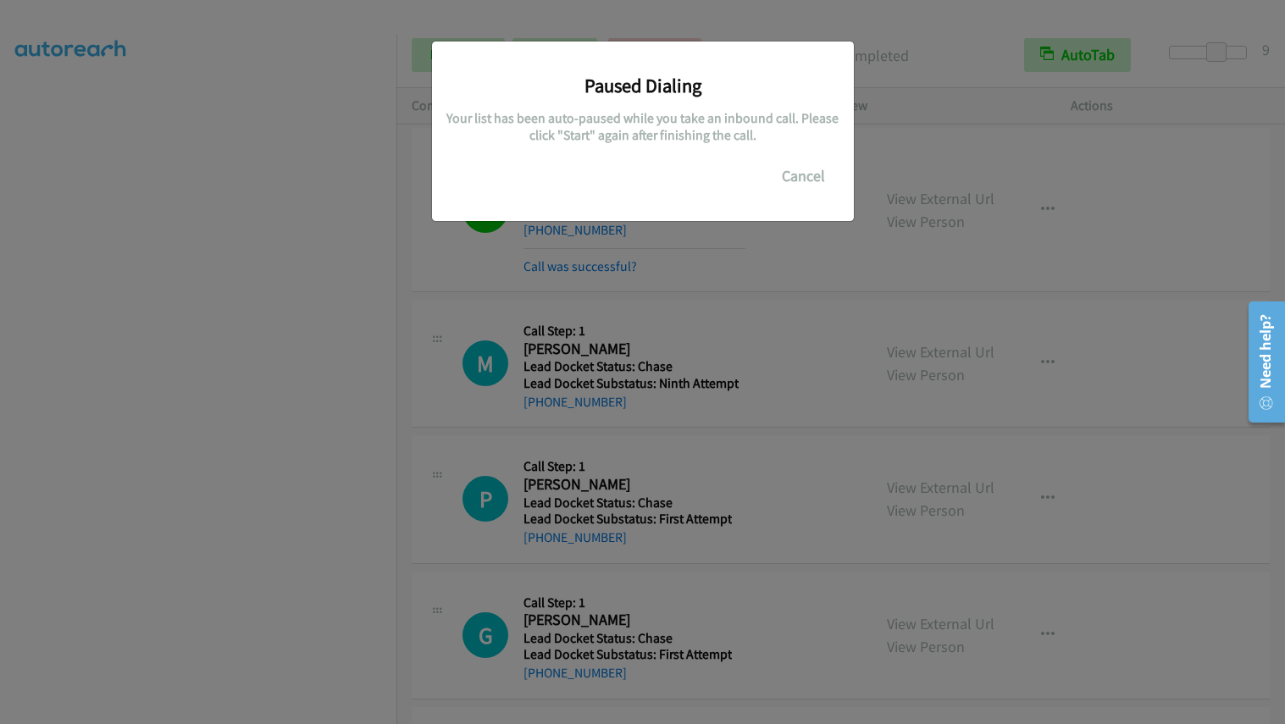
click at [463, 54] on div "Paused Dialing Your list has been auto-paused while you take an inbound call. P…" at bounding box center [643, 123] width 396 height 139
click at [815, 180] on button "Cancel" at bounding box center [803, 176] width 75 height 34
drag, startPoint x: 812, startPoint y: 174, endPoint x: 821, endPoint y: 154, distance: 21.2
click at [812, 174] on button "Cancel" at bounding box center [803, 176] width 75 height 34
click at [792, 178] on button "Cancel" at bounding box center [803, 176] width 75 height 34
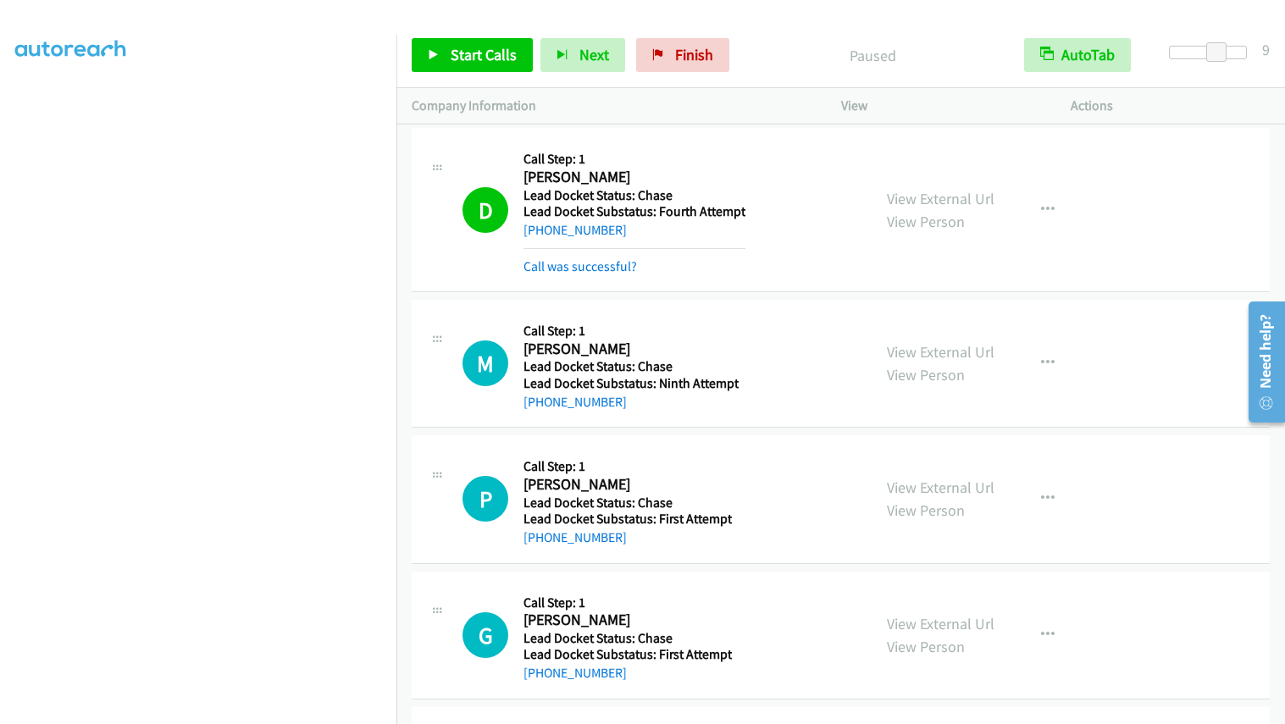
scroll to position [0, 0]
click at [488, 66] on link "Start Calls" at bounding box center [472, 55] width 121 height 34
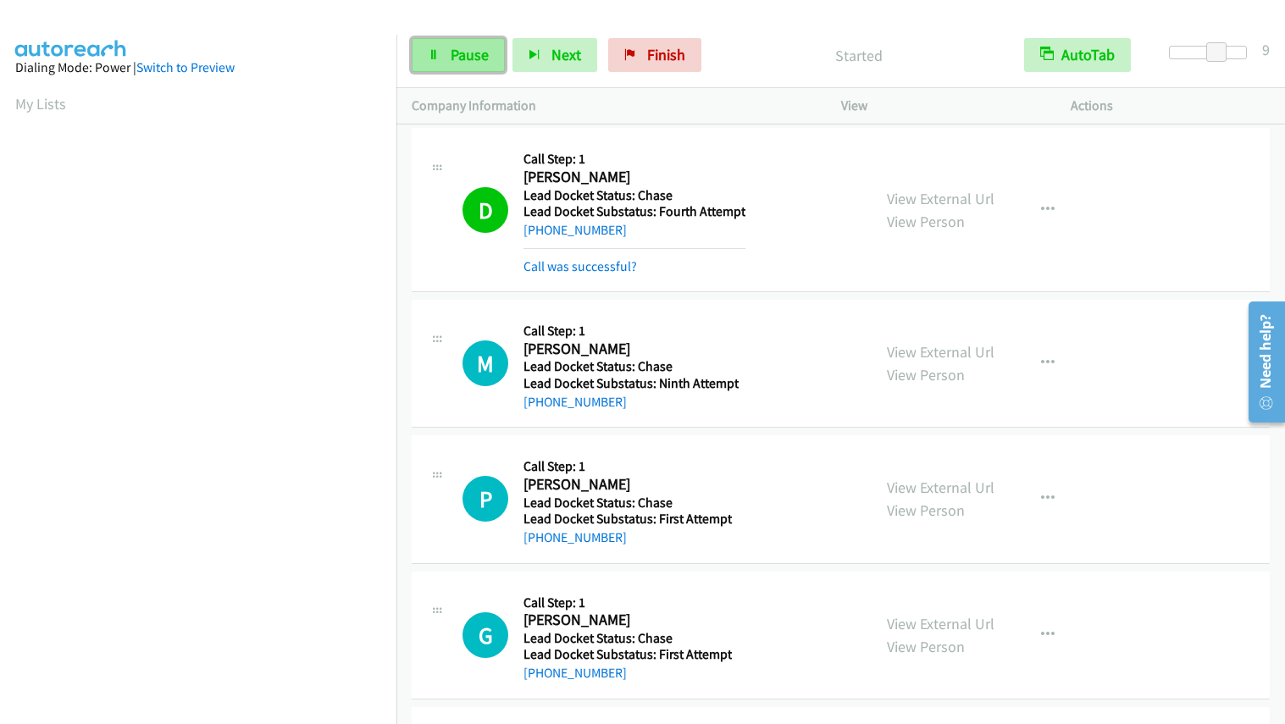
click at [448, 51] on link "Pause" at bounding box center [458, 55] width 93 height 34
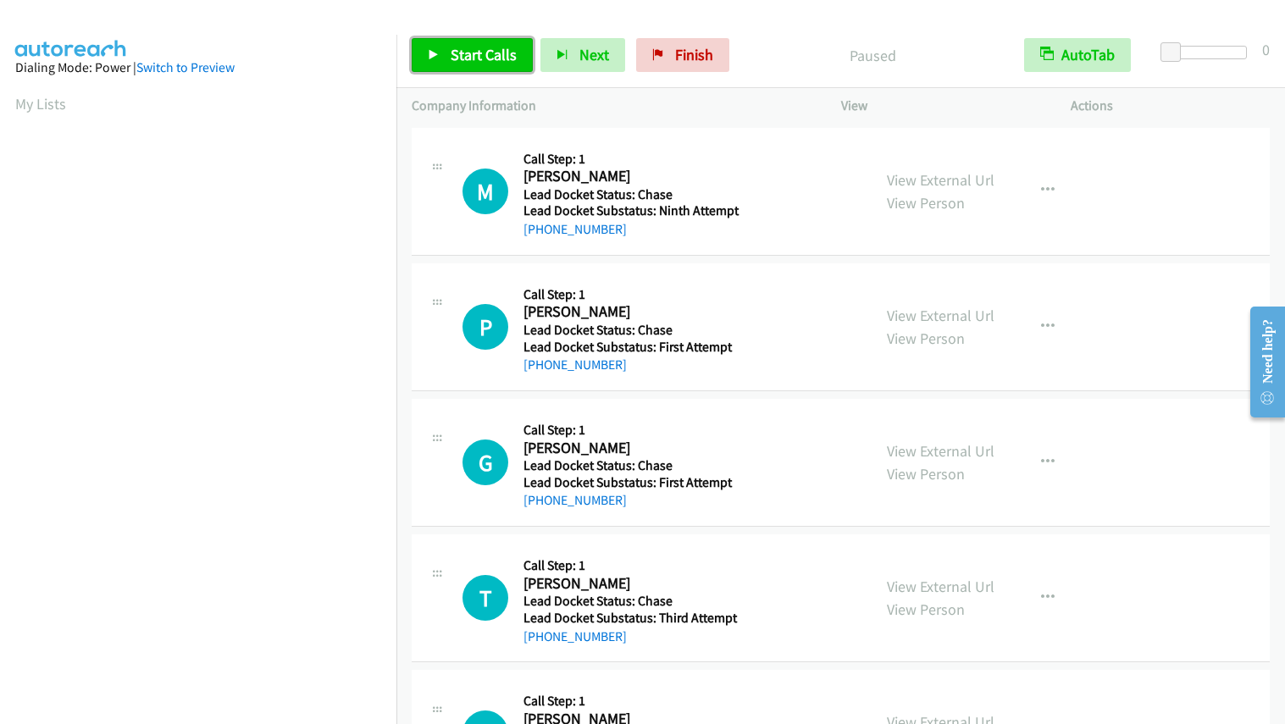
click at [471, 56] on span "Start Calls" at bounding box center [484, 54] width 66 height 19
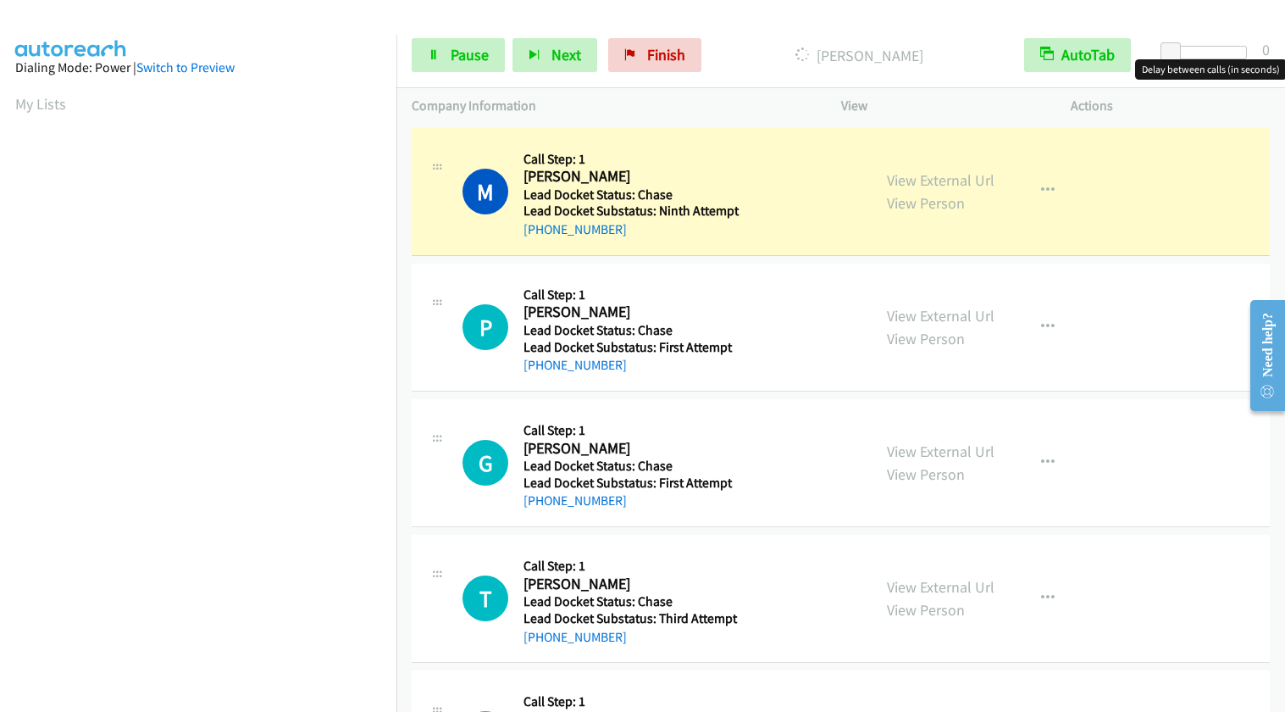
click at [1202, 49] on div at bounding box center [1208, 53] width 78 height 14
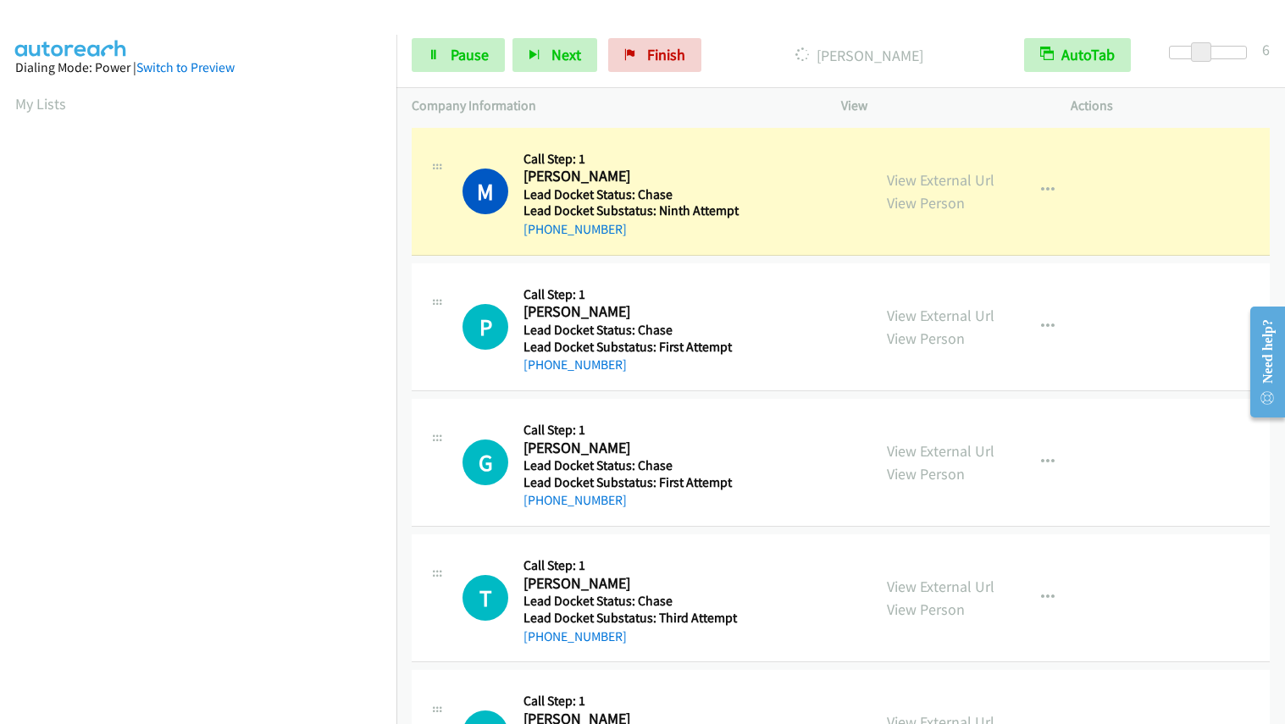
click at [1209, 49] on span at bounding box center [1201, 52] width 20 height 20
click at [1217, 50] on div at bounding box center [1208, 53] width 78 height 14
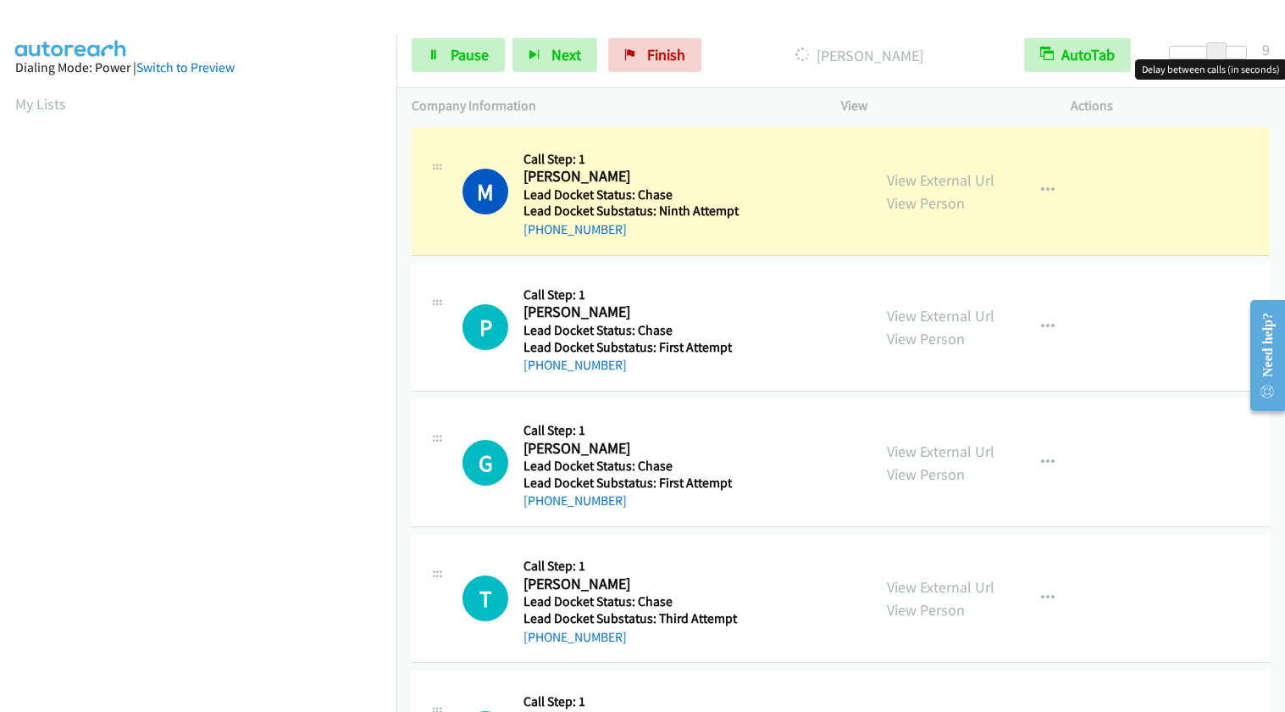
click at [1228, 51] on div at bounding box center [1208, 53] width 78 height 14
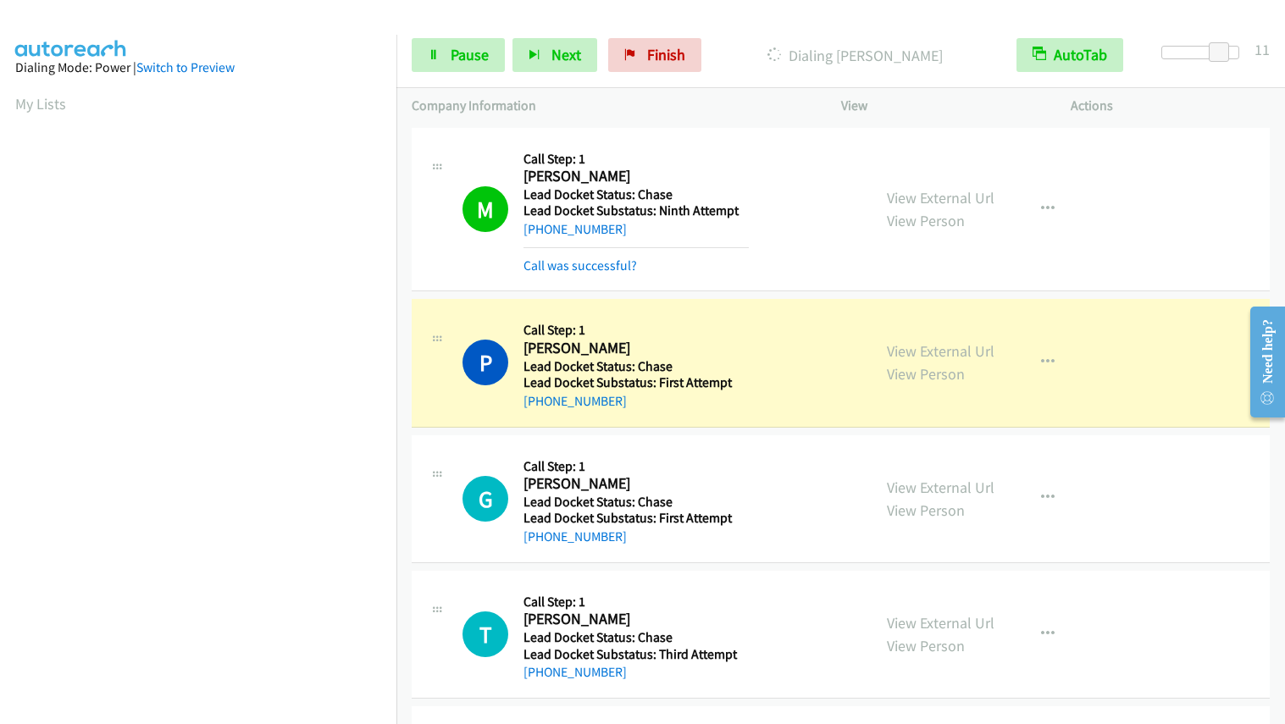
scroll to position [225, 0]
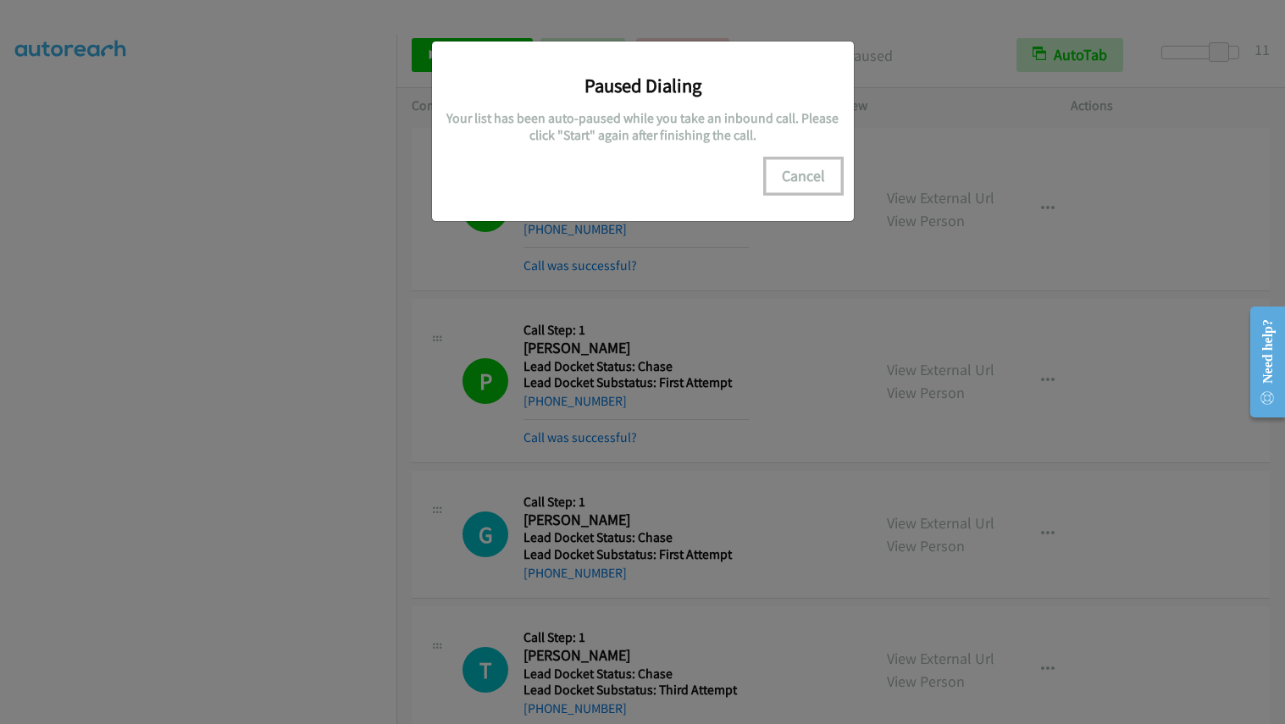
click at [796, 180] on button "Cancel" at bounding box center [803, 176] width 75 height 34
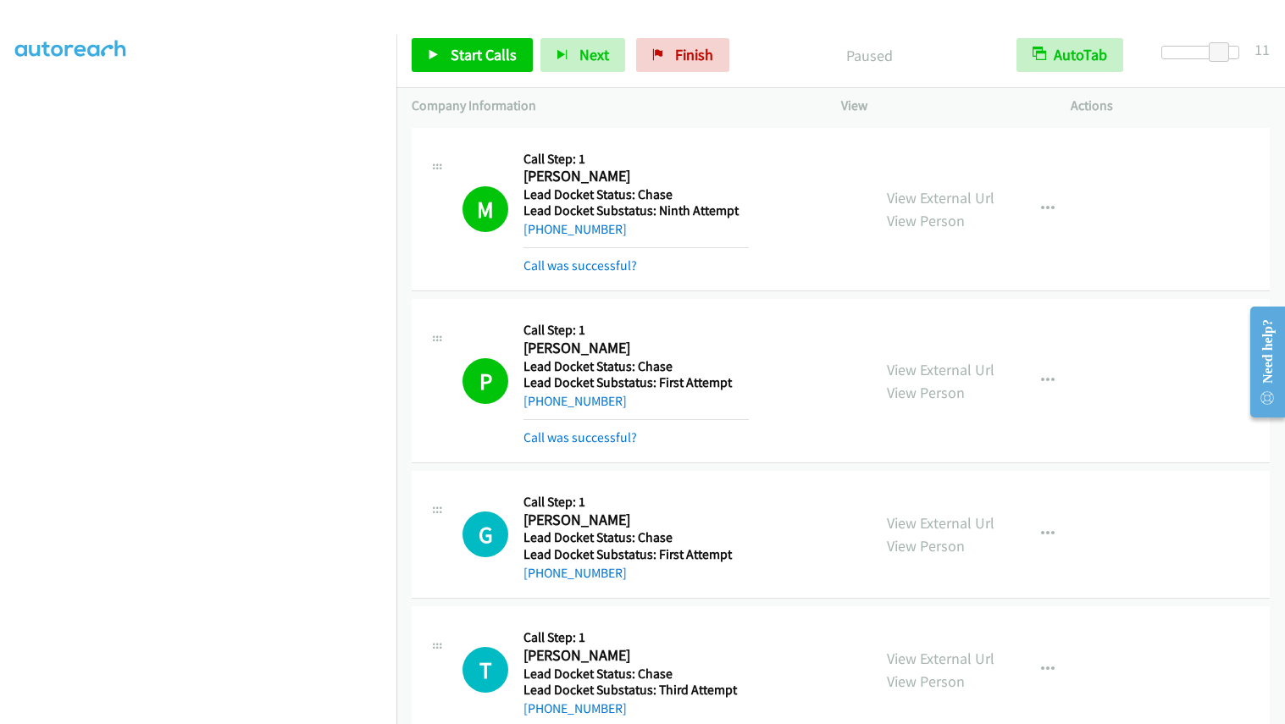
scroll to position [0, 0]
